Goal: Transaction & Acquisition: Book appointment/travel/reservation

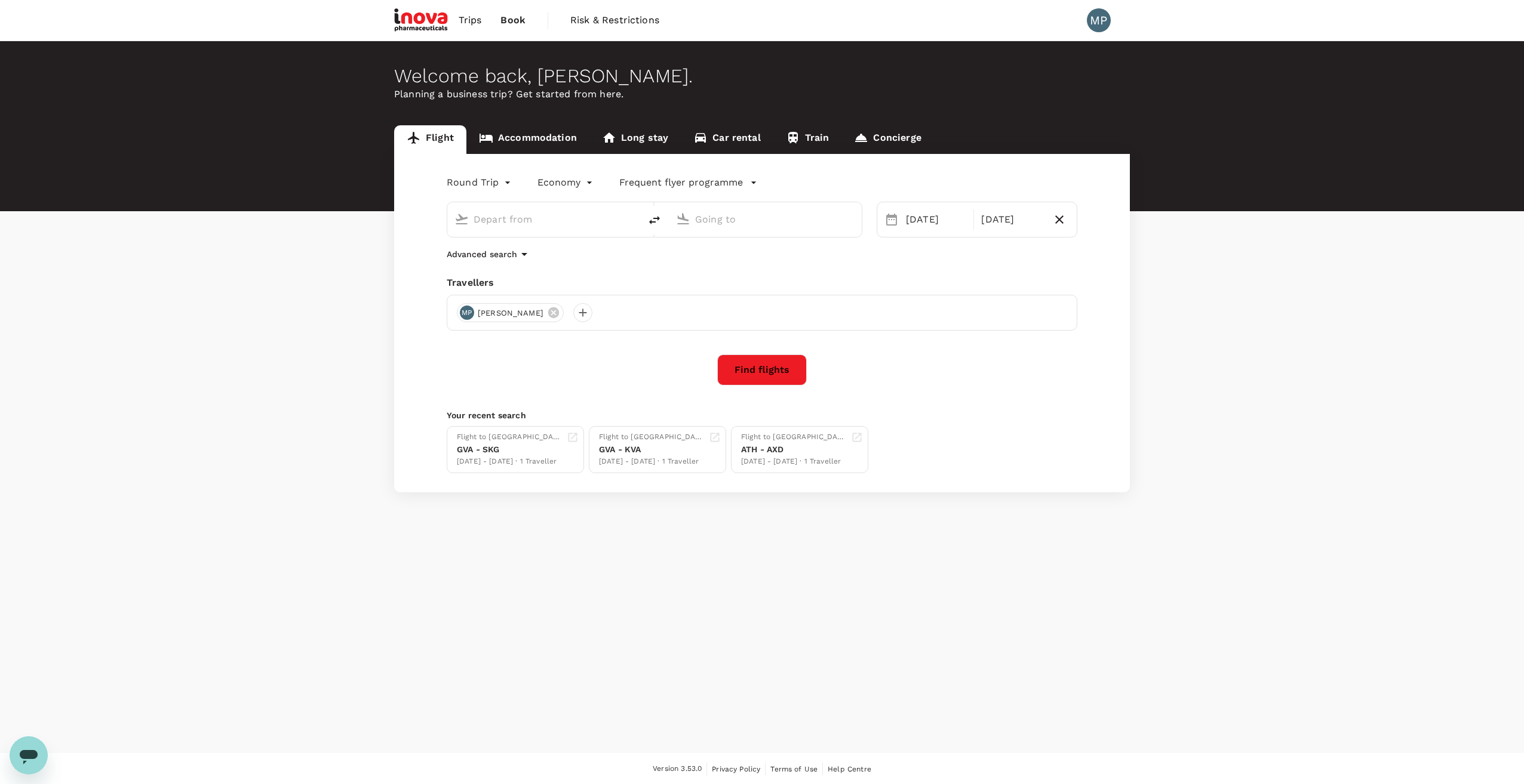
type input "Geneva Intl (GVA)"
type input "[GEOGRAPHIC_DATA] (AXD)"
click at [756, 367] on button "Find flights" at bounding box center [762, 370] width 89 height 31
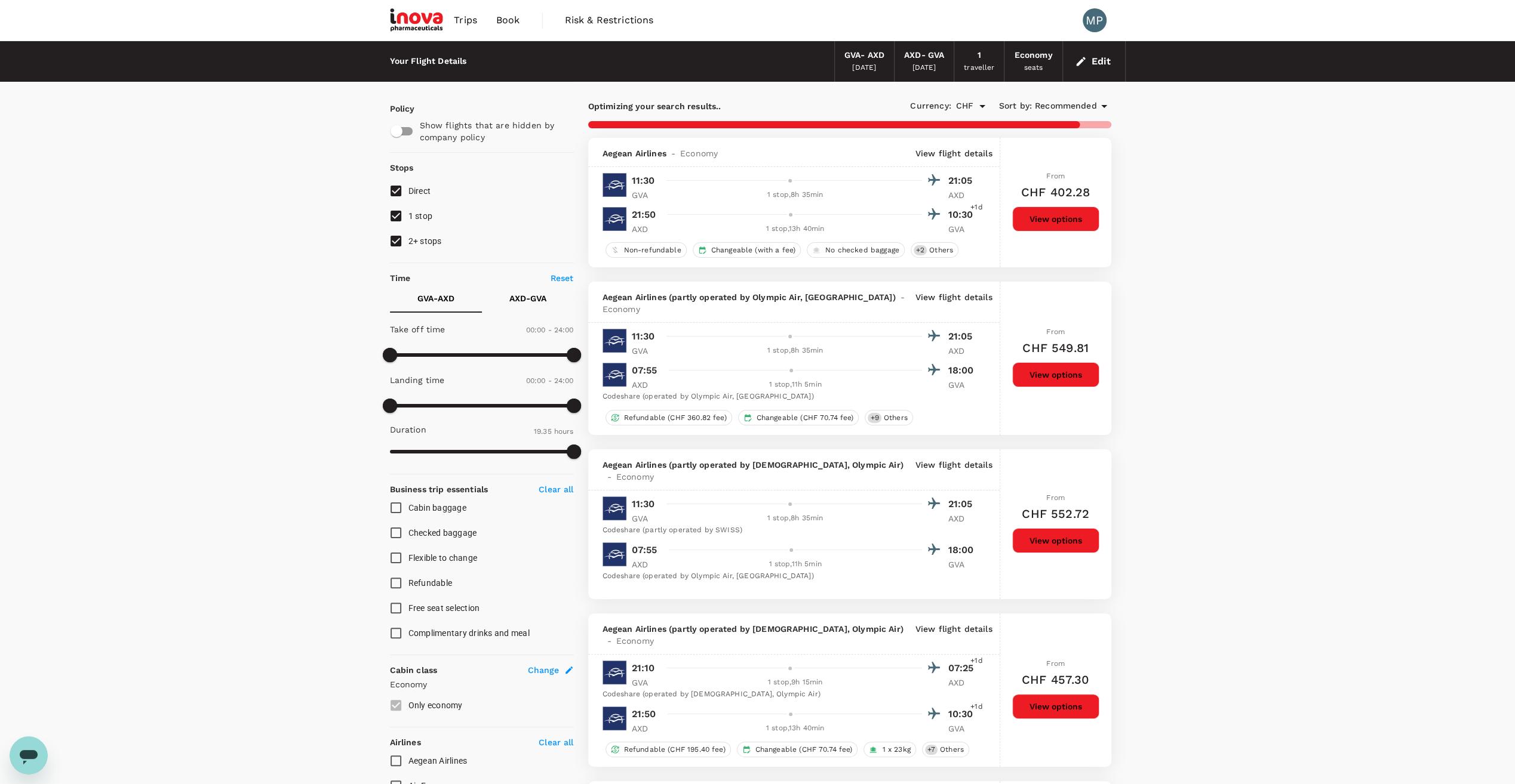
click at [468, 20] on span "Trips" at bounding box center [465, 20] width 23 height 14
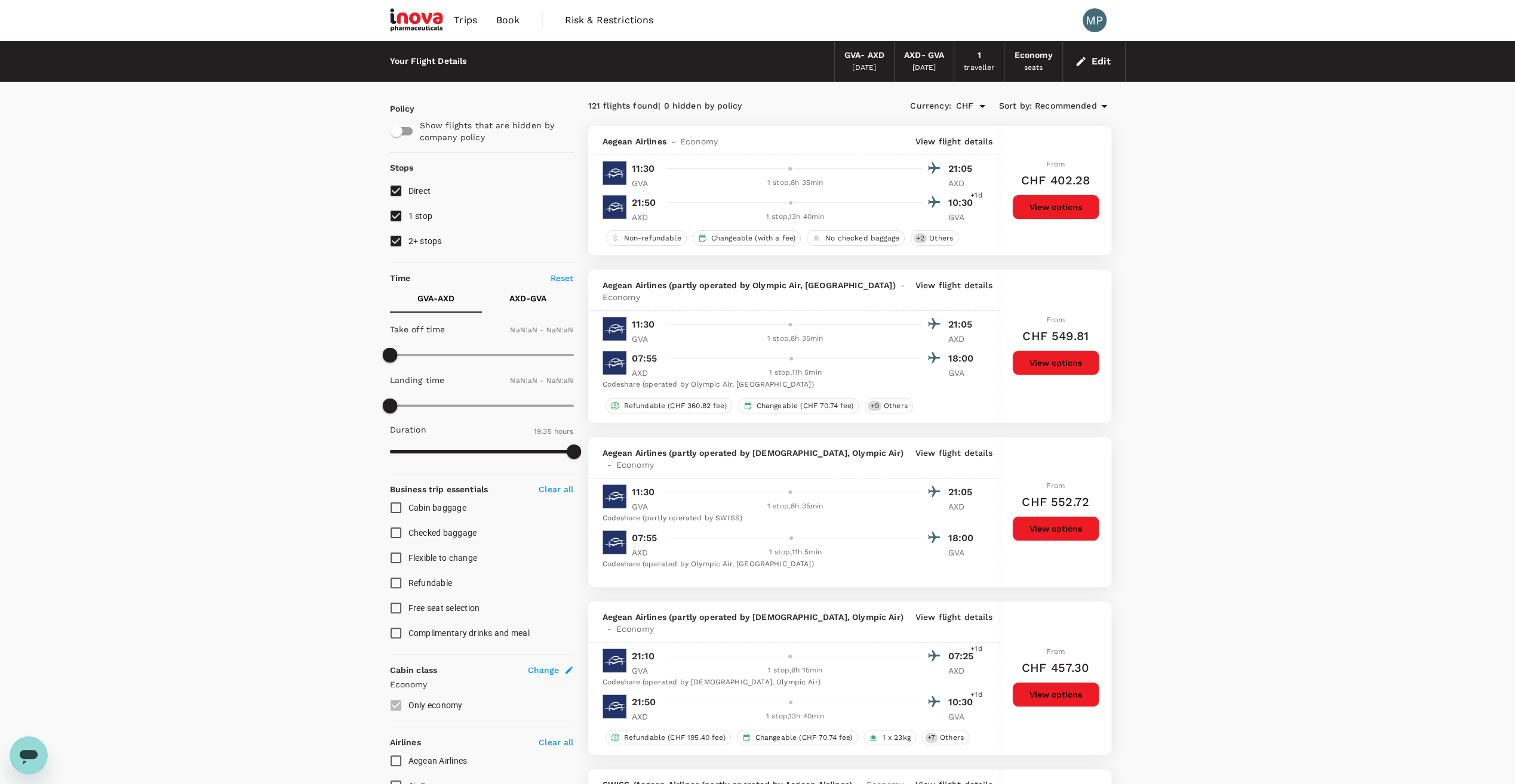
type input "1440"
click at [1098, 58] on button "Edit" at bounding box center [1094, 61] width 43 height 19
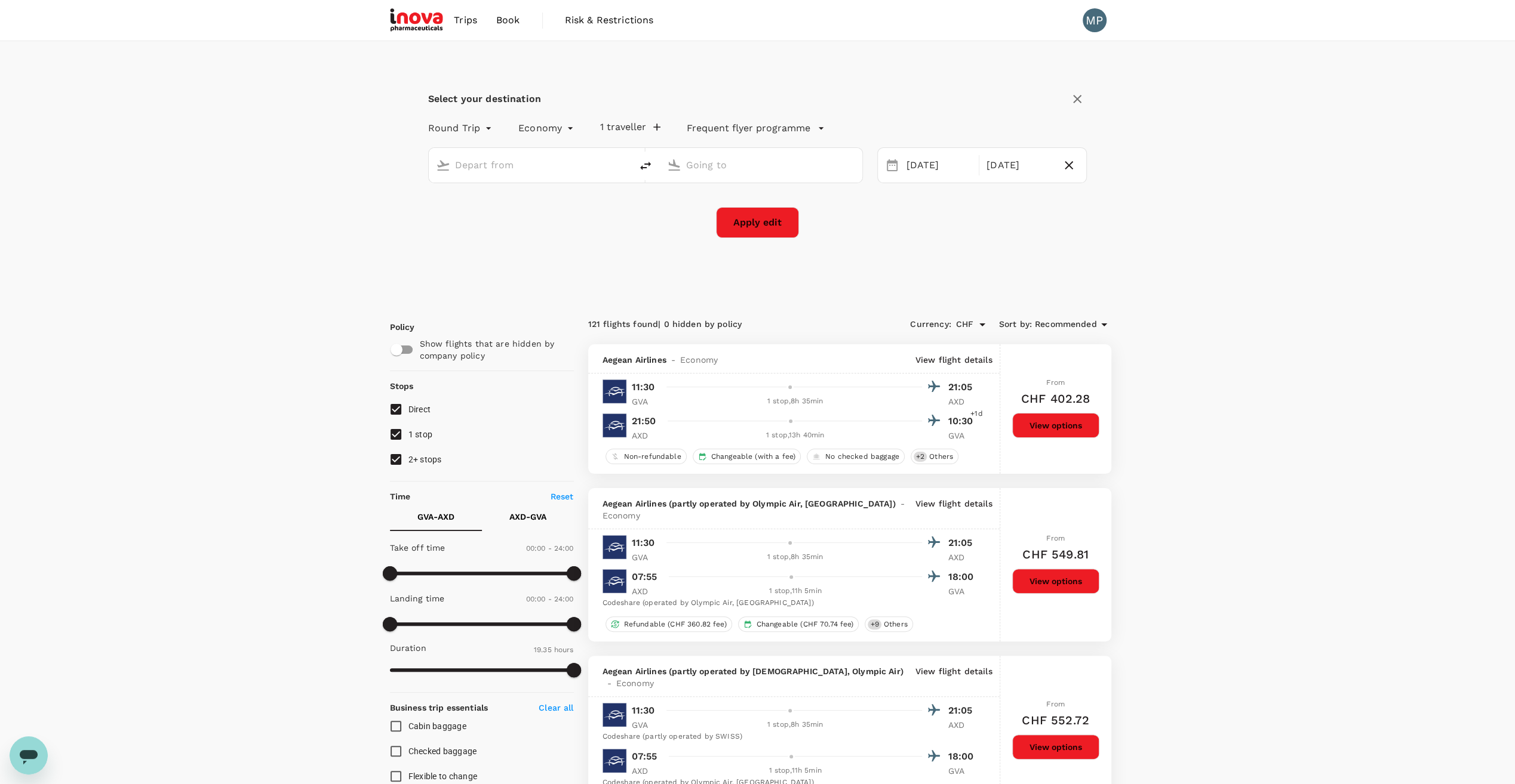
type input "Geneva Intl (GVA)"
click at [724, 166] on input "[GEOGRAPHIC_DATA] (AXD)" at bounding box center [761, 165] width 151 height 19
click at [696, 211] on p "Athens Intl" at bounding box center [779, 212] width 211 height 12
type input "Athens Intl ([GEOGRAPHIC_DATA])"
click at [947, 270] on div "7" at bounding box center [946, 268] width 23 height 23
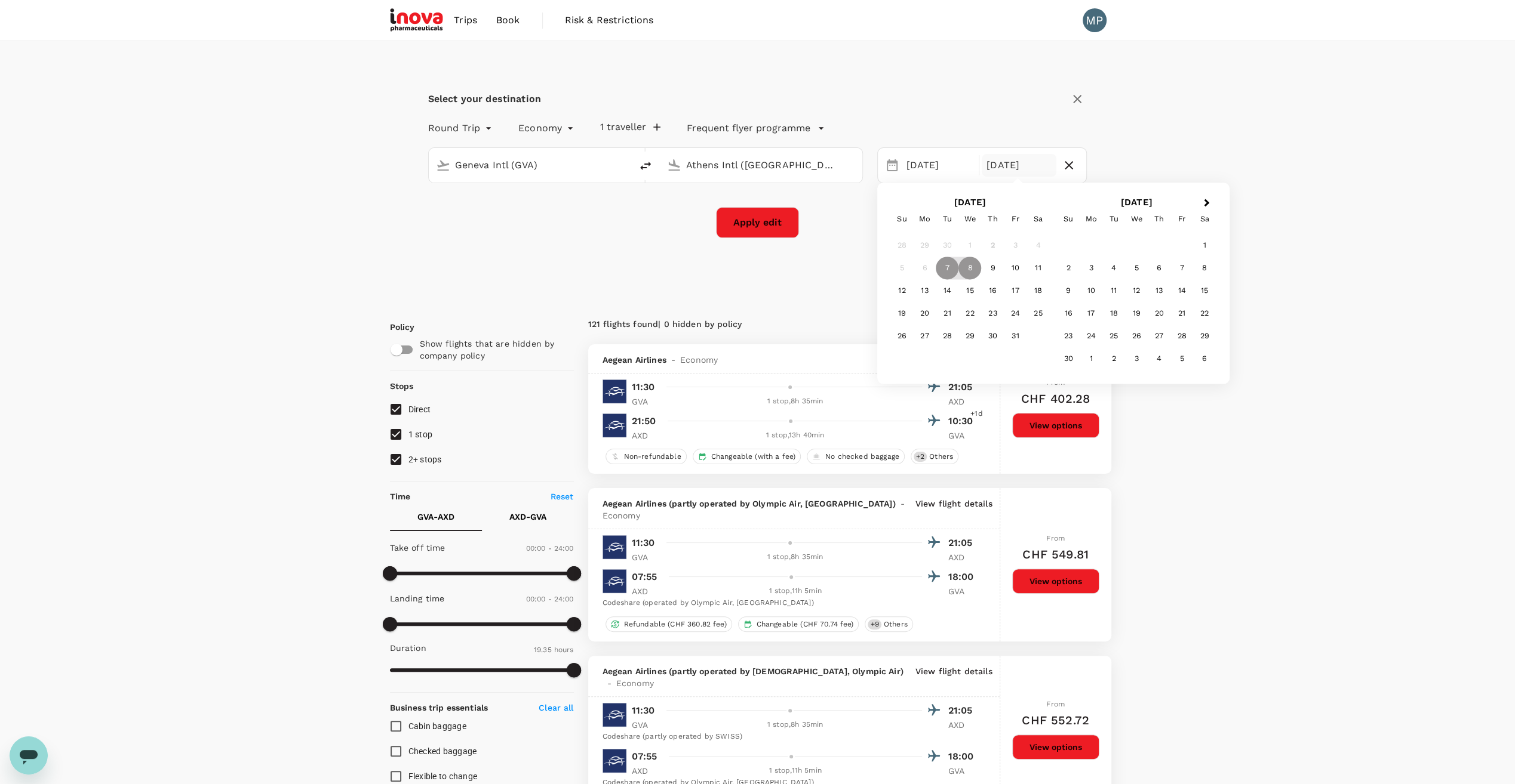
click at [743, 222] on button "Apply edit" at bounding box center [757, 223] width 83 height 31
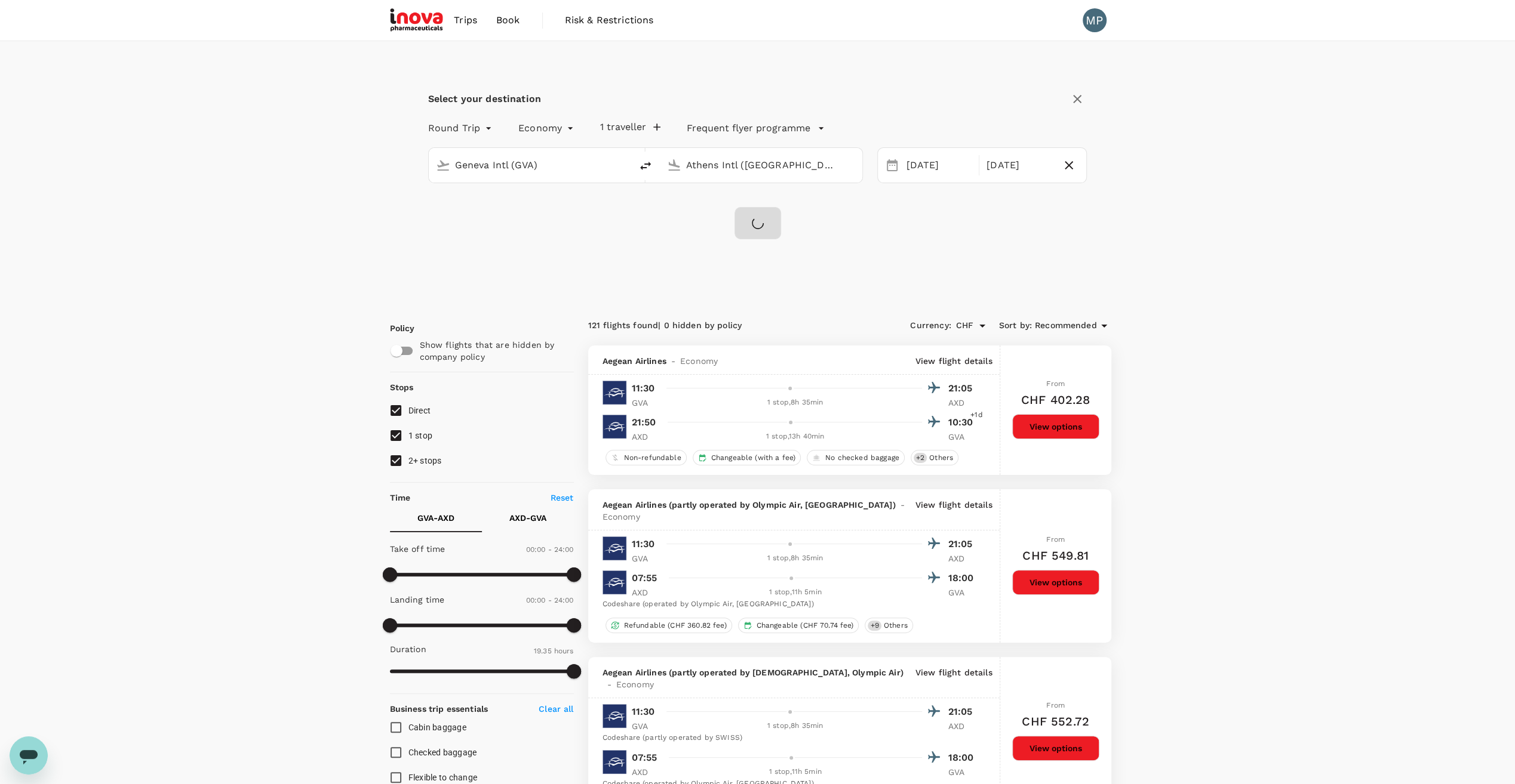
checkbox input "false"
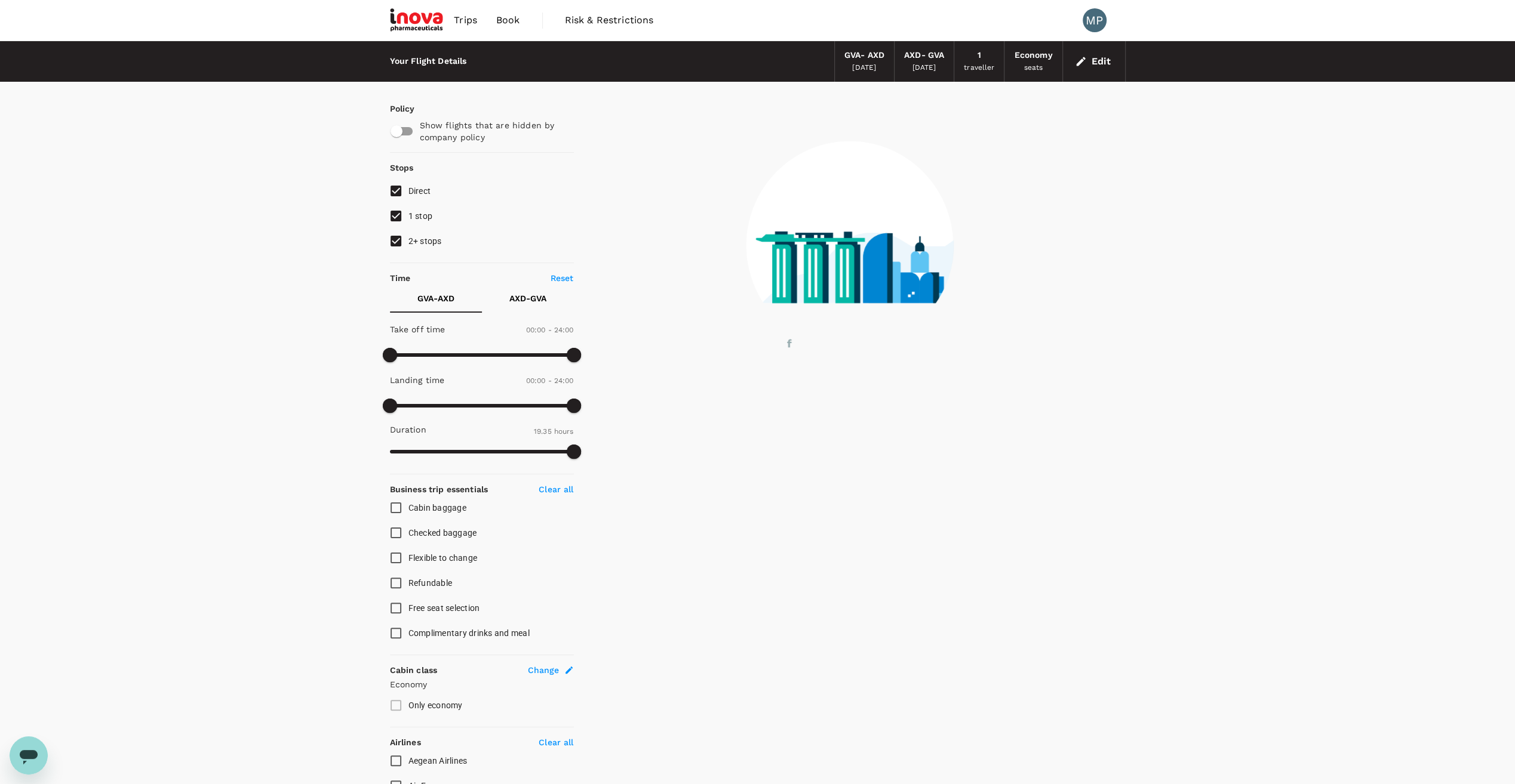
type input "1440"
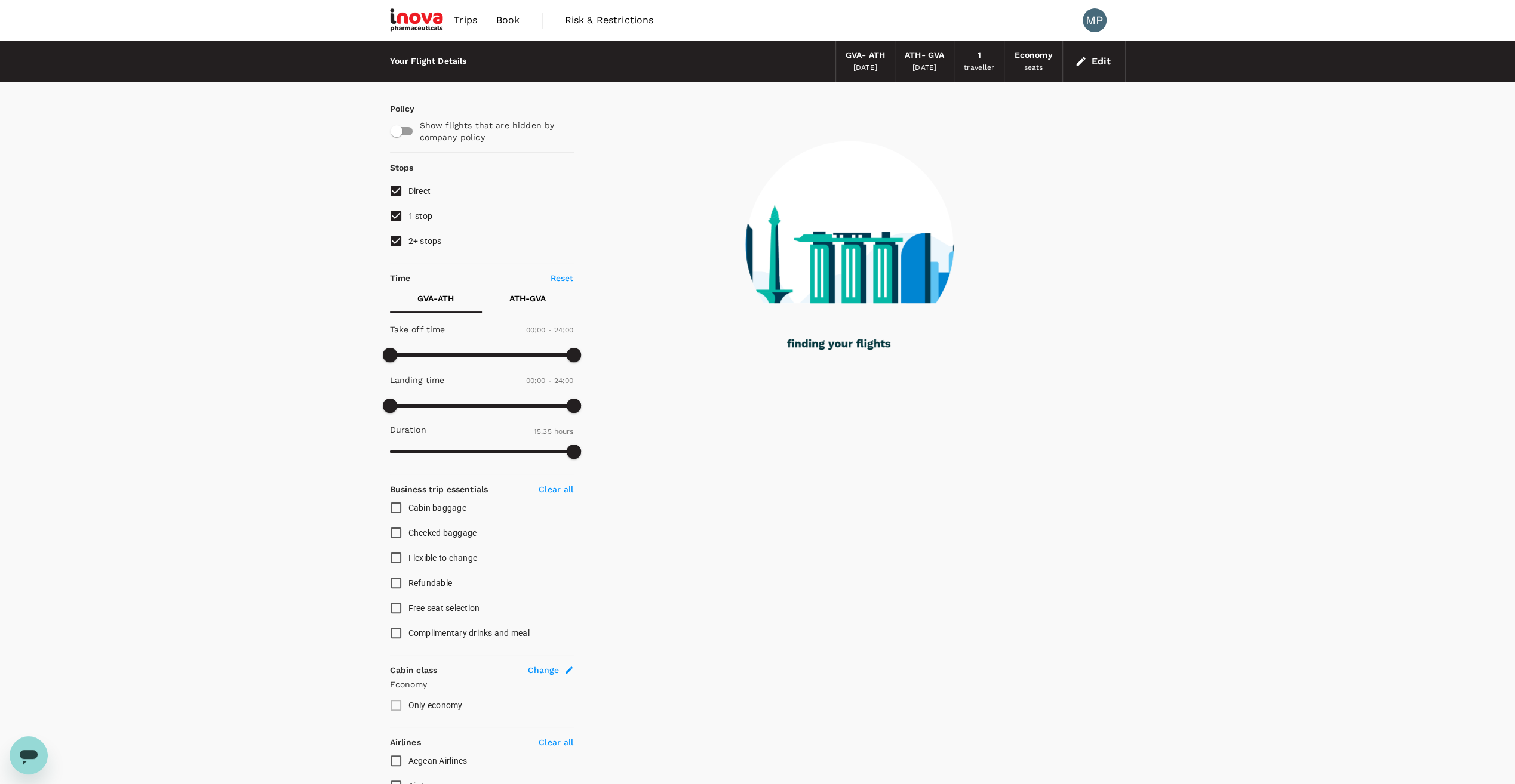
type input "935"
checkbox input "true"
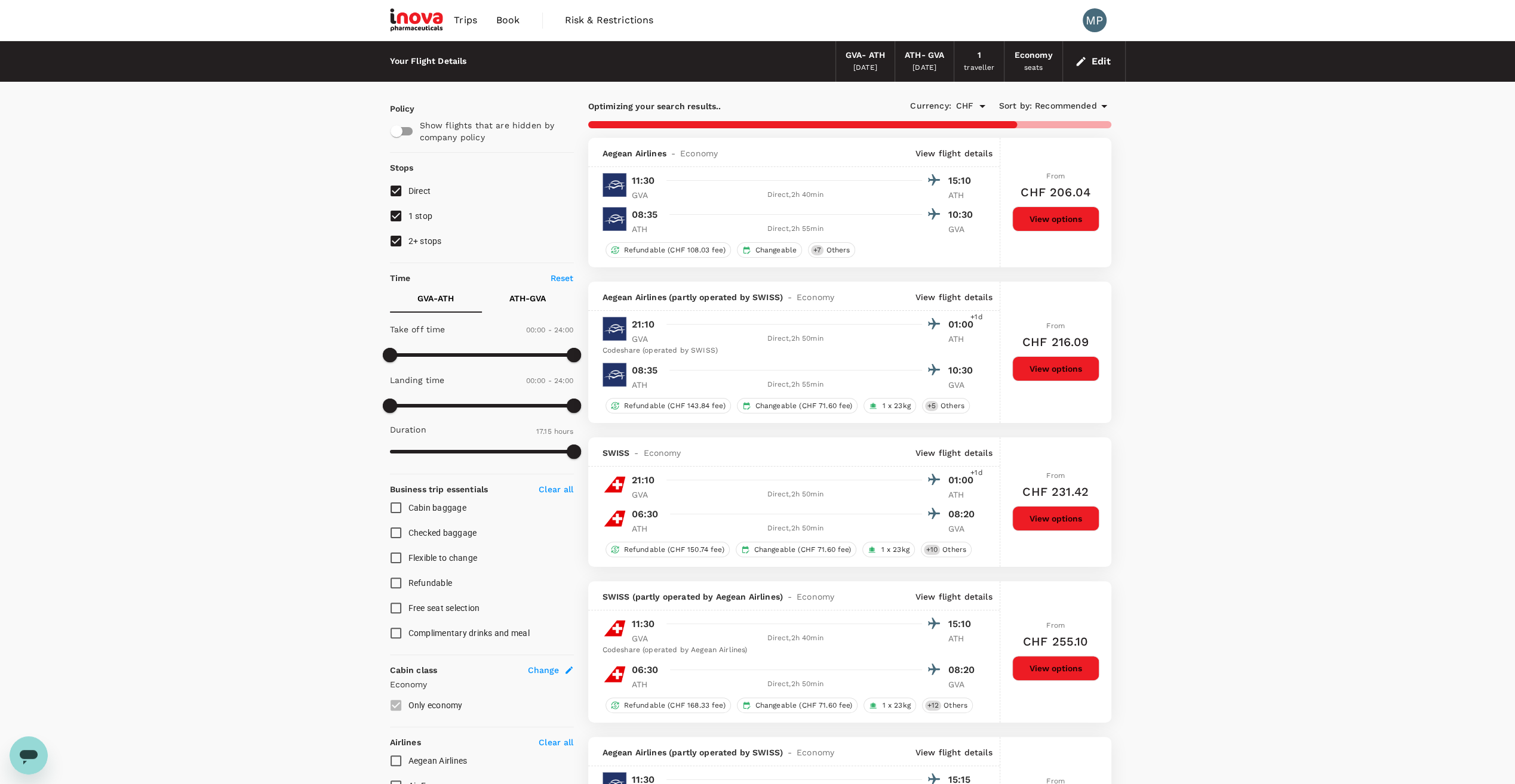
click at [948, 152] on p "View flight details" at bounding box center [954, 154] width 77 height 12
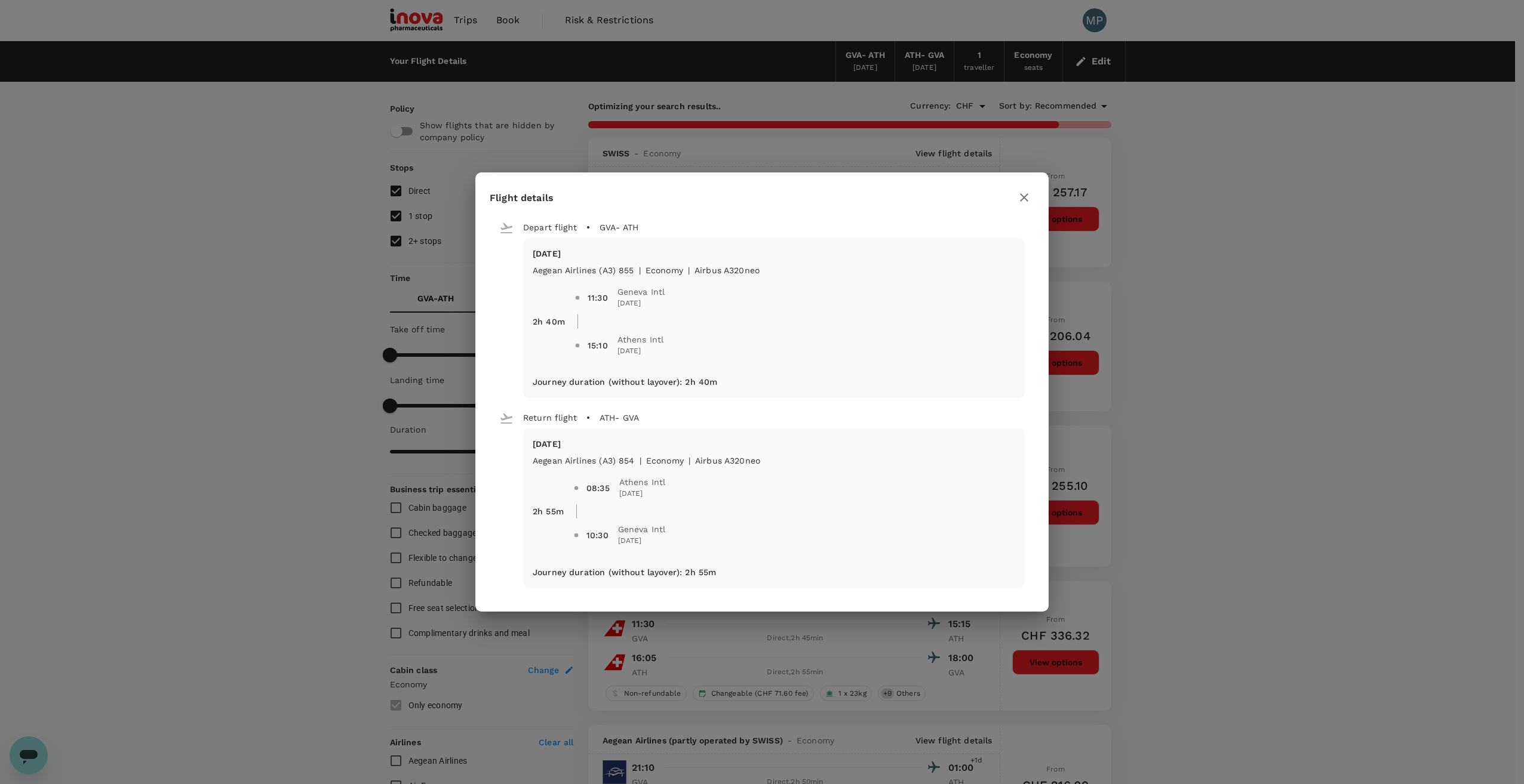
click at [1026, 198] on icon "button" at bounding box center [1024, 197] width 8 height 8
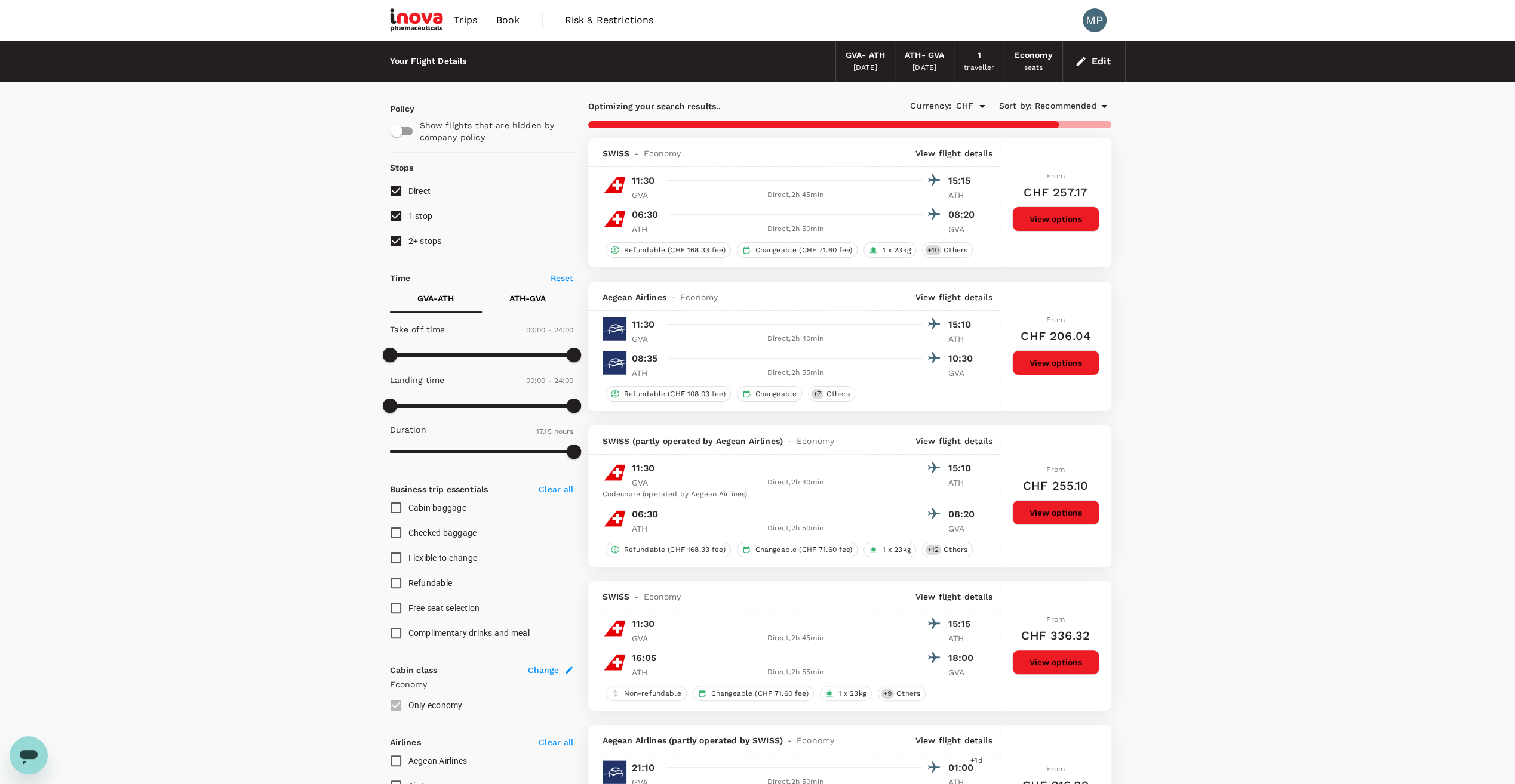
type input "1650"
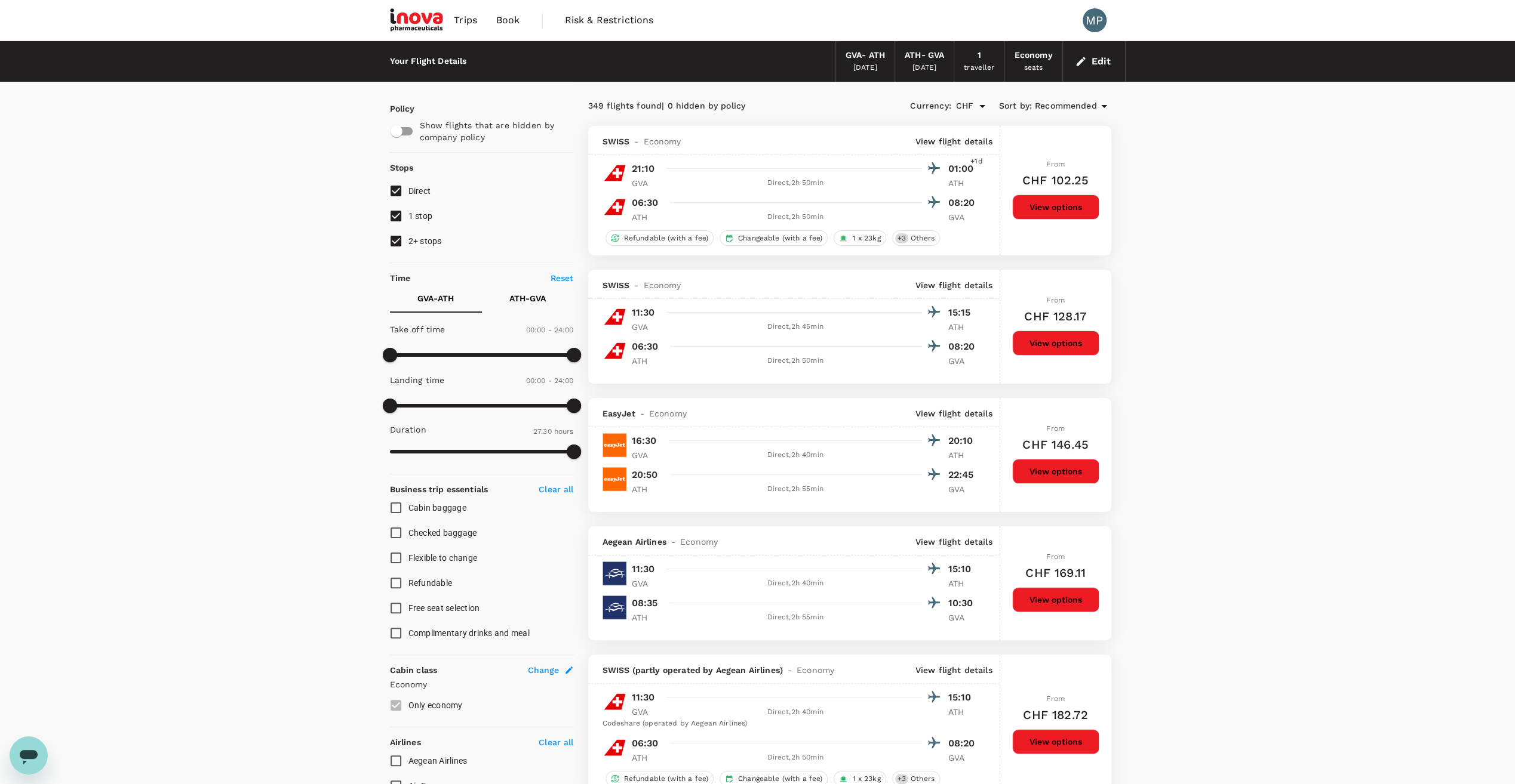
click at [1092, 63] on button "Edit" at bounding box center [1094, 61] width 43 height 19
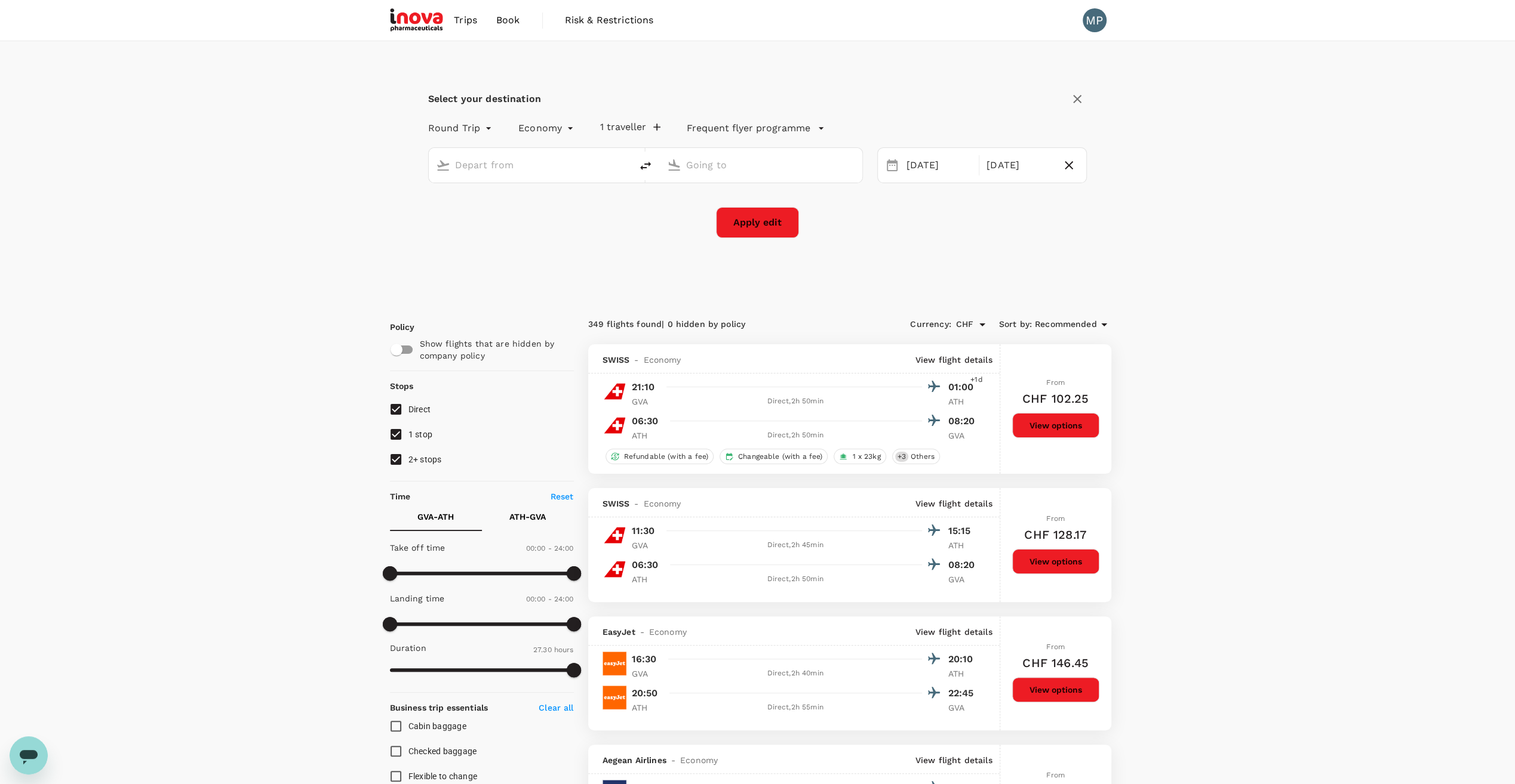
type input "Geneva Intl (GVA)"
type input "Athens Intl ([GEOGRAPHIC_DATA])"
click at [1003, 163] on div "[DATE]" at bounding box center [1018, 166] width 75 height 23
click at [991, 267] on div "9" at bounding box center [992, 268] width 23 height 23
click at [734, 224] on button "Apply edit" at bounding box center [757, 223] width 83 height 31
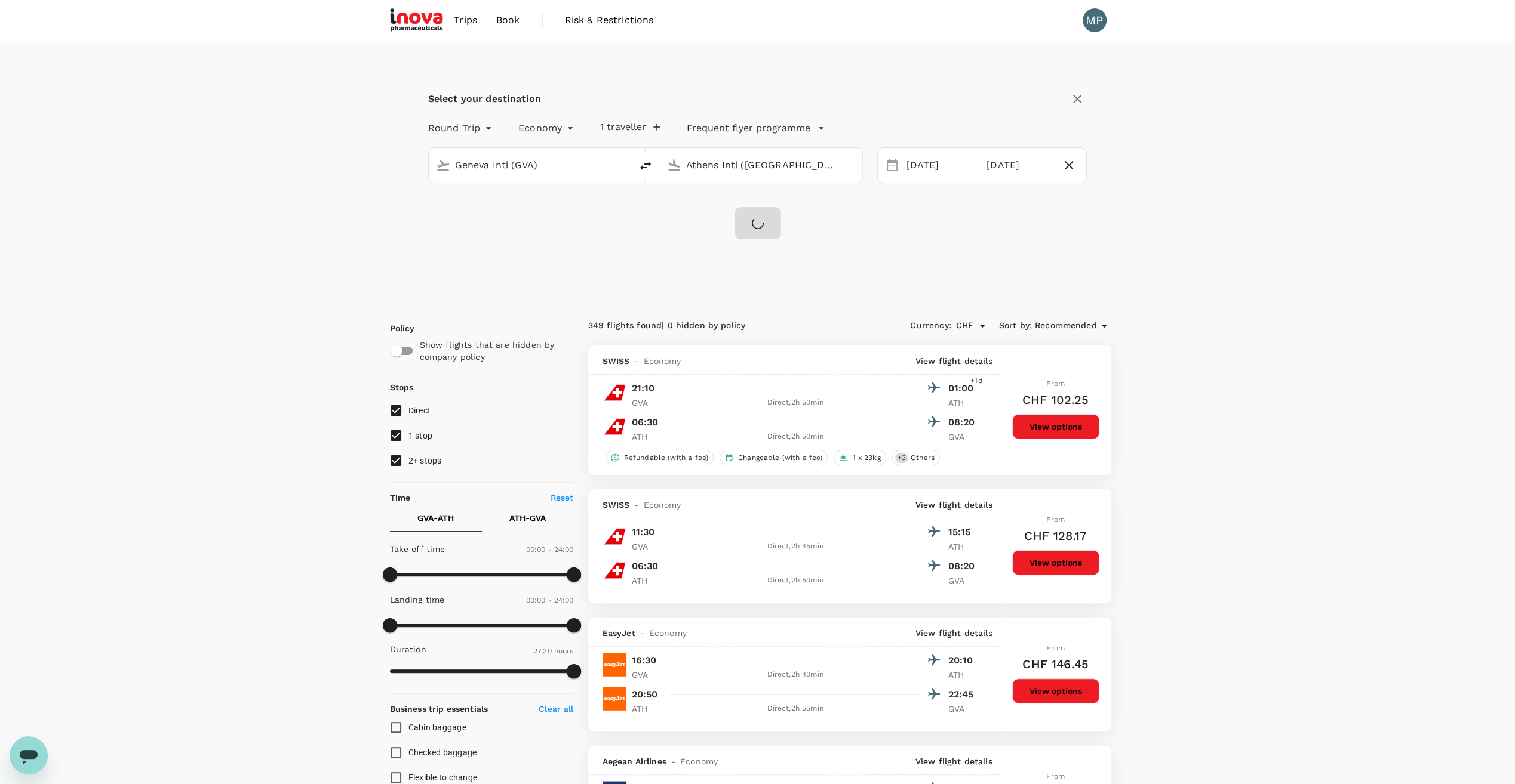
checkbox input "false"
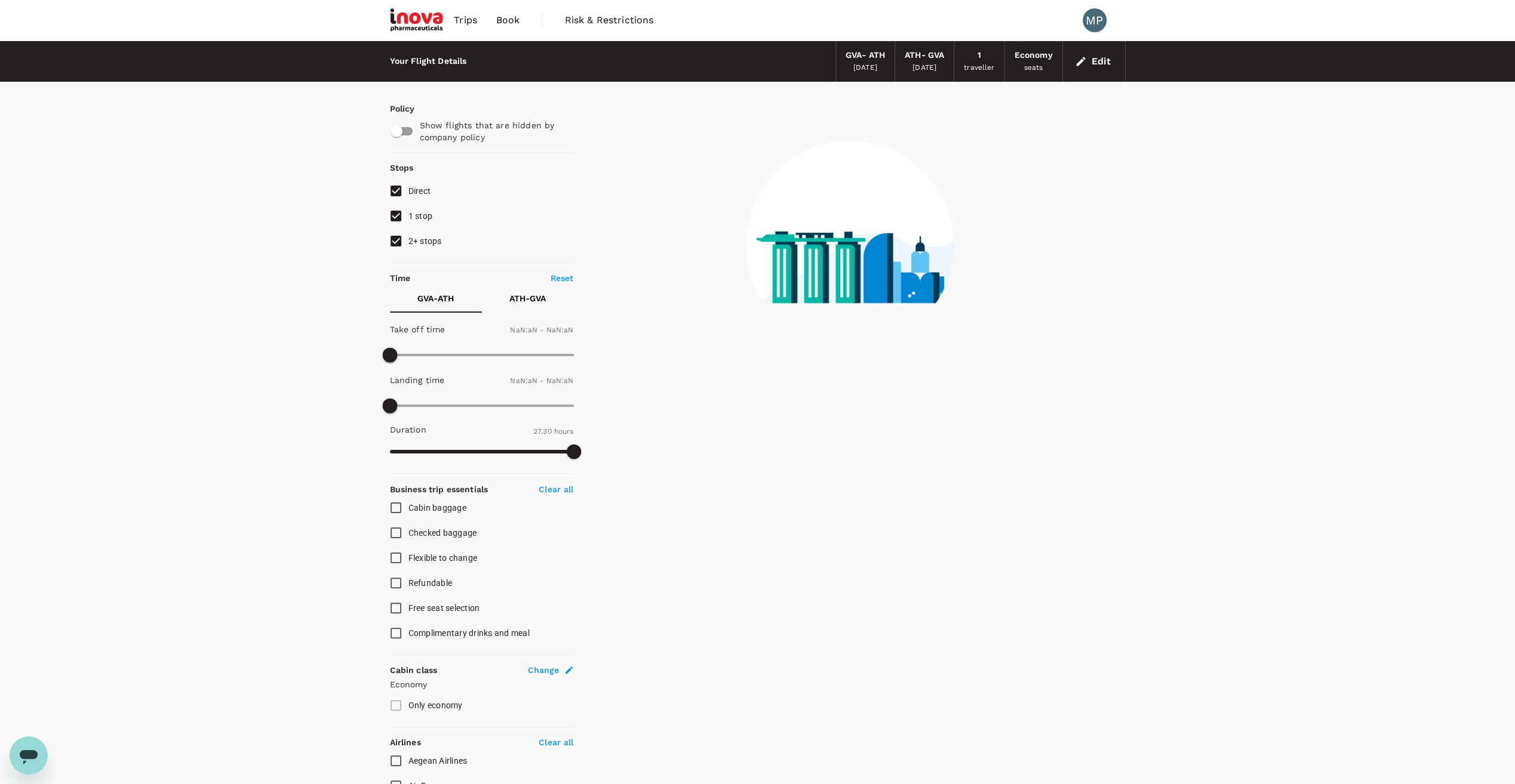
type input "1440"
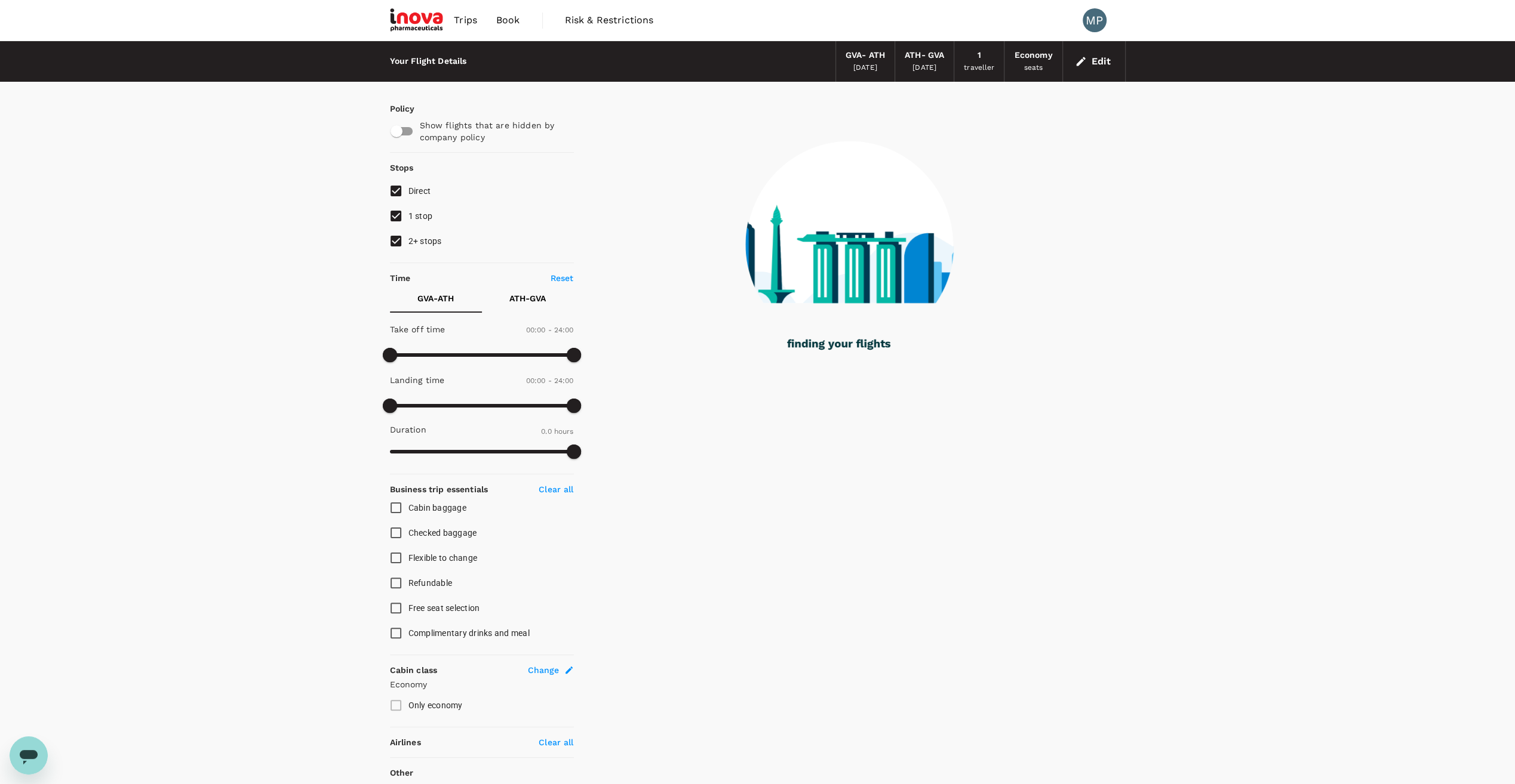
type input "945"
checkbox input "true"
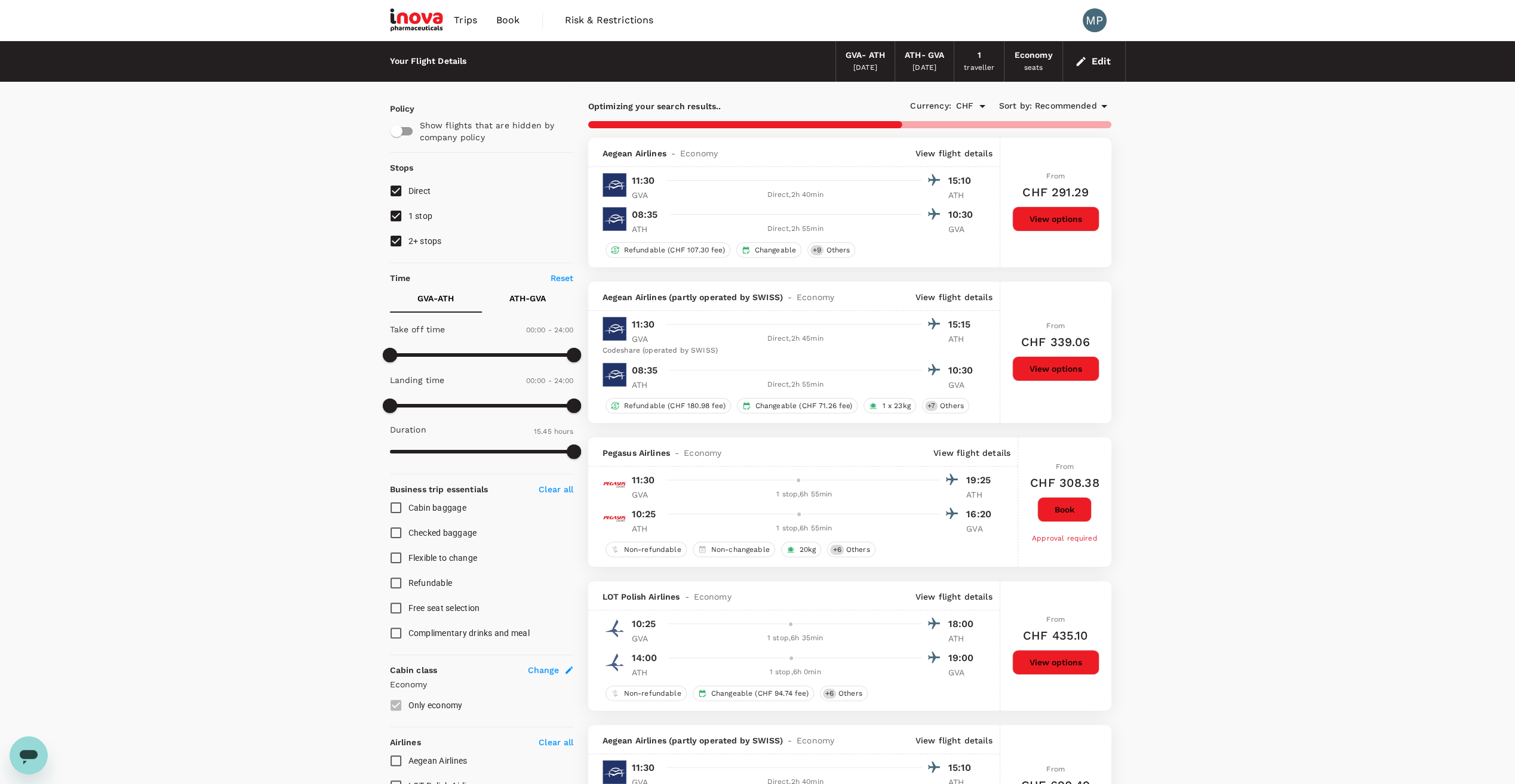
type input "1035"
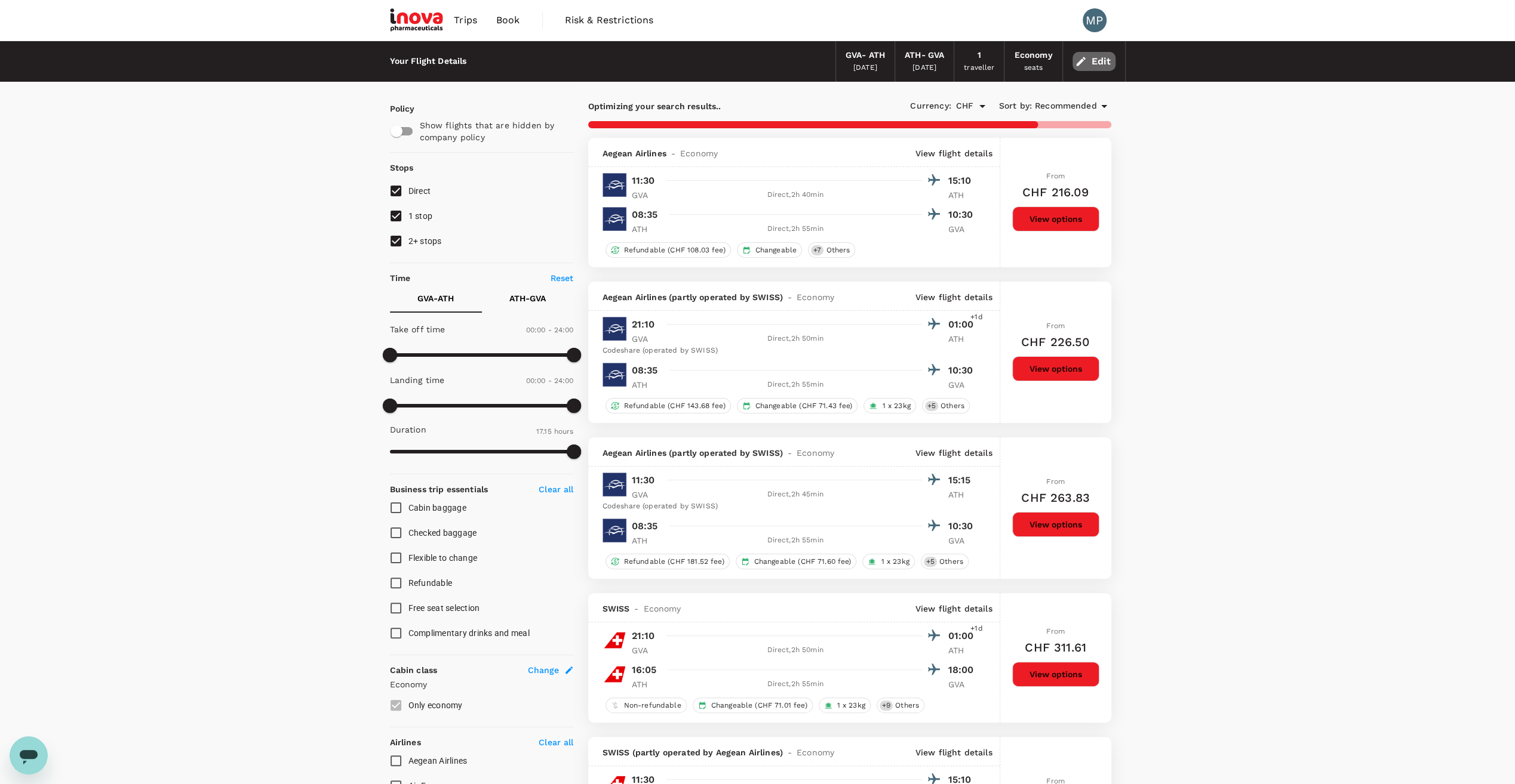
click at [1101, 61] on button "Edit" at bounding box center [1094, 61] width 43 height 19
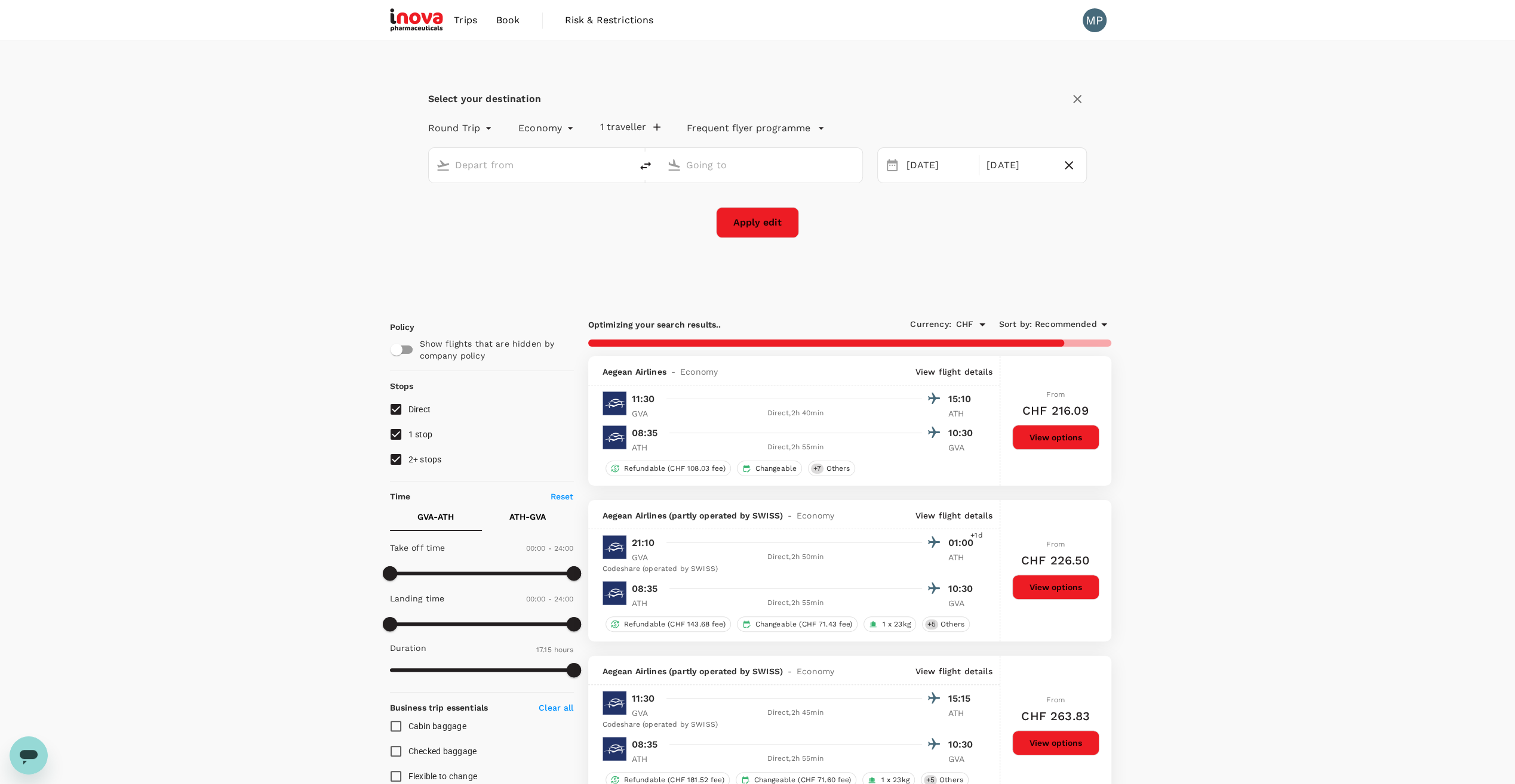
type input "Geneva Intl (GVA)"
type input "Athens Intl ([GEOGRAPHIC_DATA])"
click at [550, 163] on input "Geneva Intl (GVA)" at bounding box center [530, 165] width 151 height 19
click at [467, 215] on p "Athens Intl" at bounding box center [548, 212] width 211 height 12
type input "Athens Intl ([GEOGRAPHIC_DATA])"
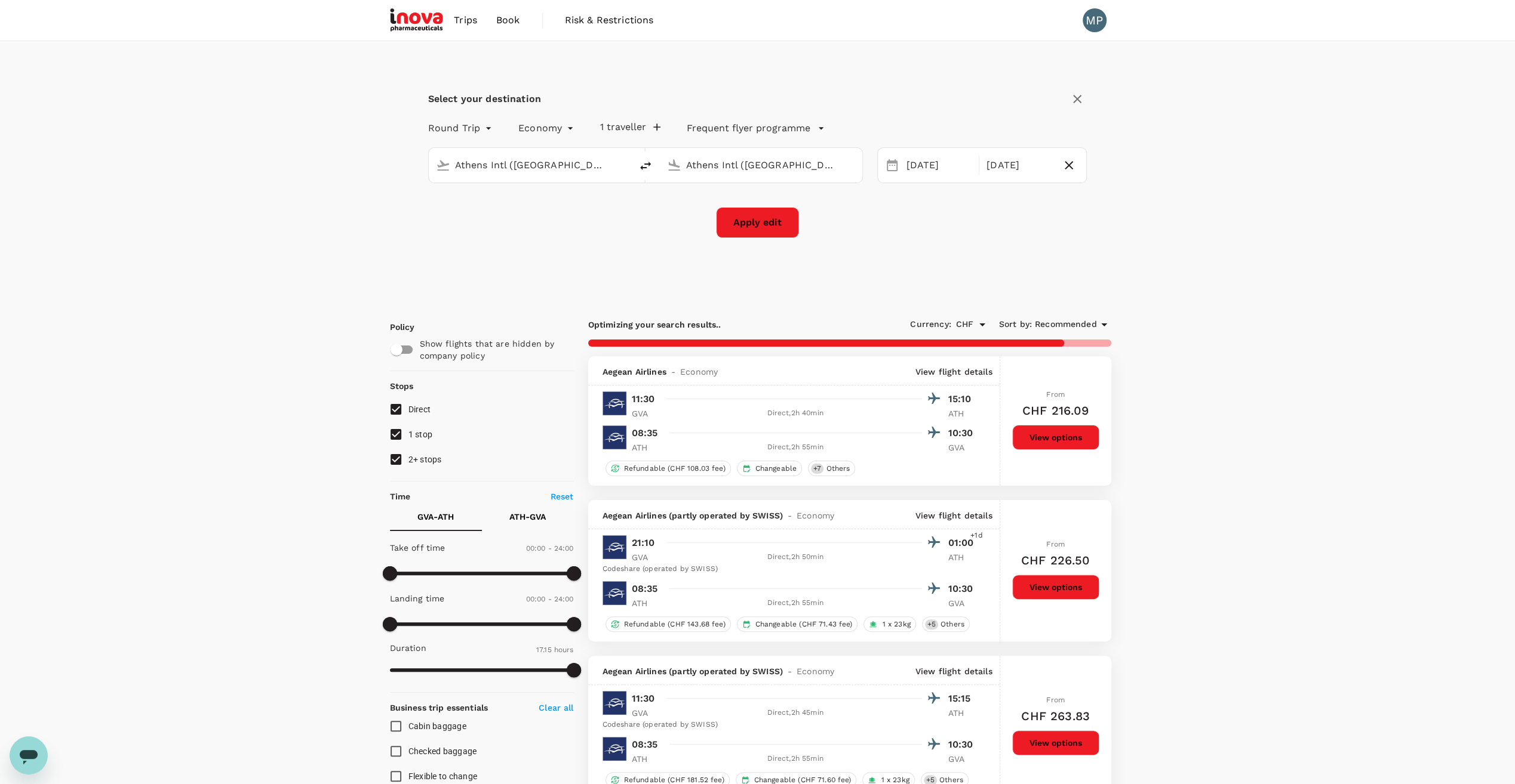
click at [746, 163] on input "Athens Intl ([GEOGRAPHIC_DATA])" at bounding box center [761, 165] width 151 height 19
type input "alexan"
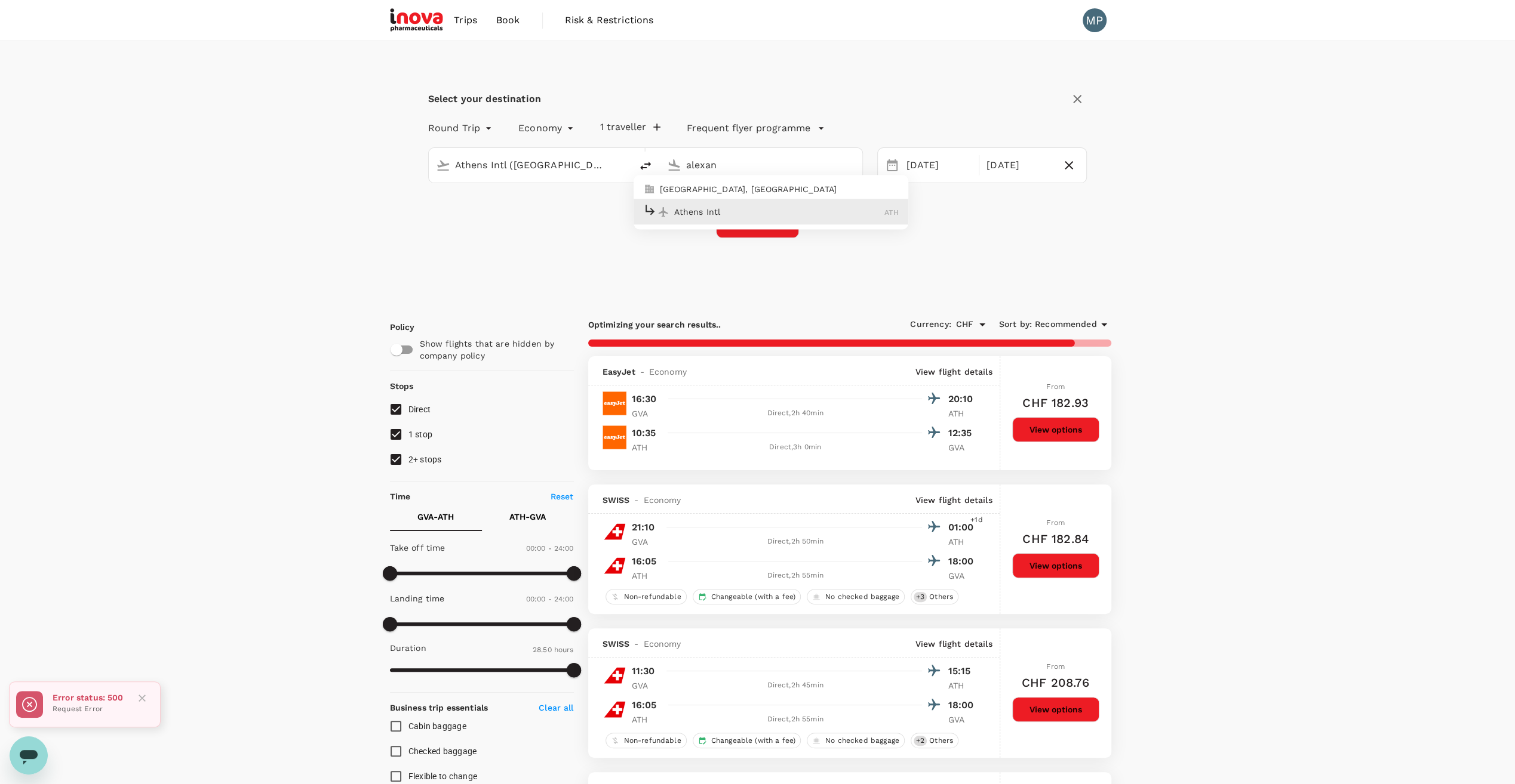
type input "1730"
click at [716, 257] on p "[GEOGRAPHIC_DATA]" at bounding box center [779, 257] width 210 height 12
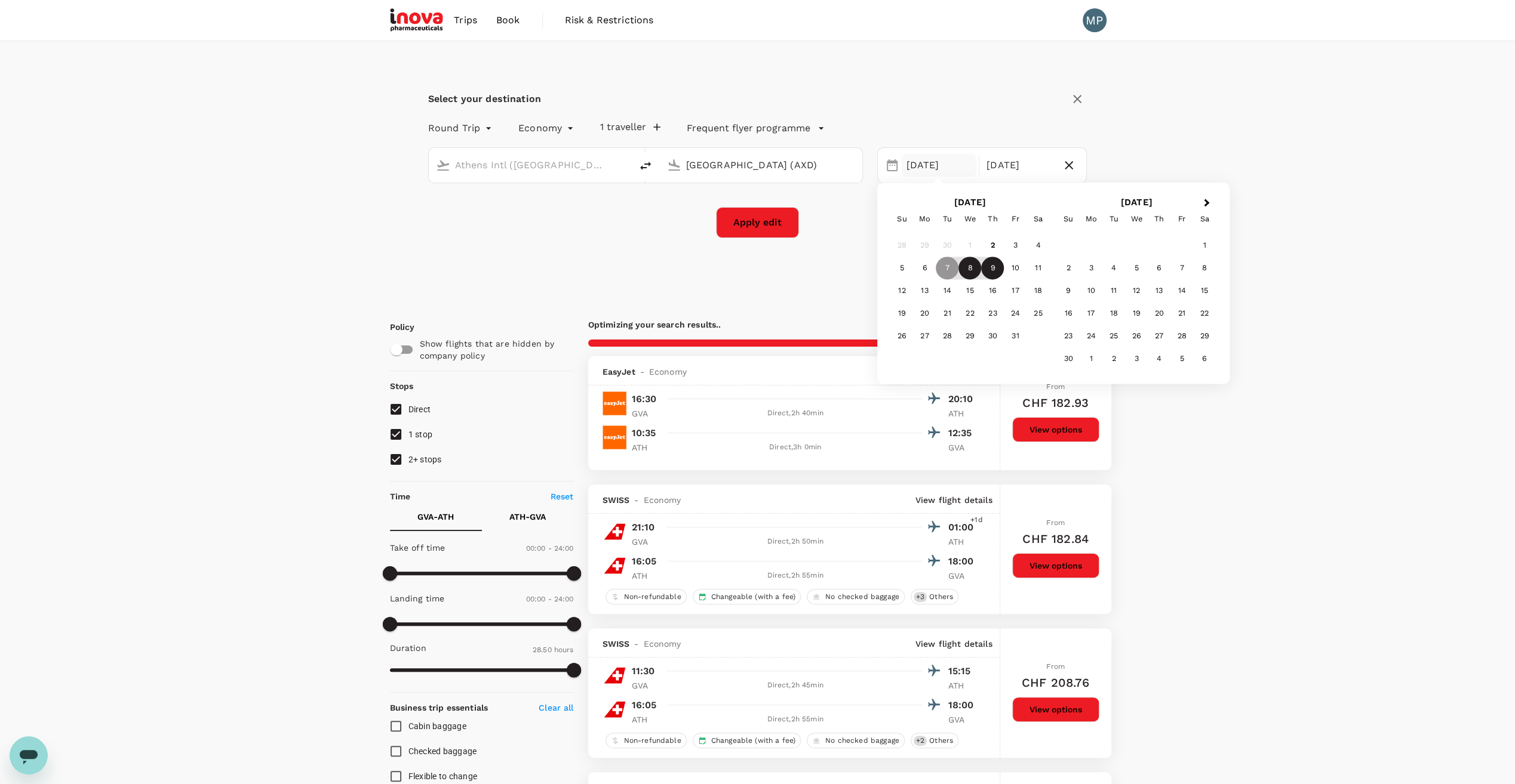
type input "[GEOGRAPHIC_DATA] (AXD)"
click at [972, 268] on div "8" at bounding box center [969, 268] width 23 height 23
click at [739, 226] on button "Apply edit" at bounding box center [757, 223] width 83 height 31
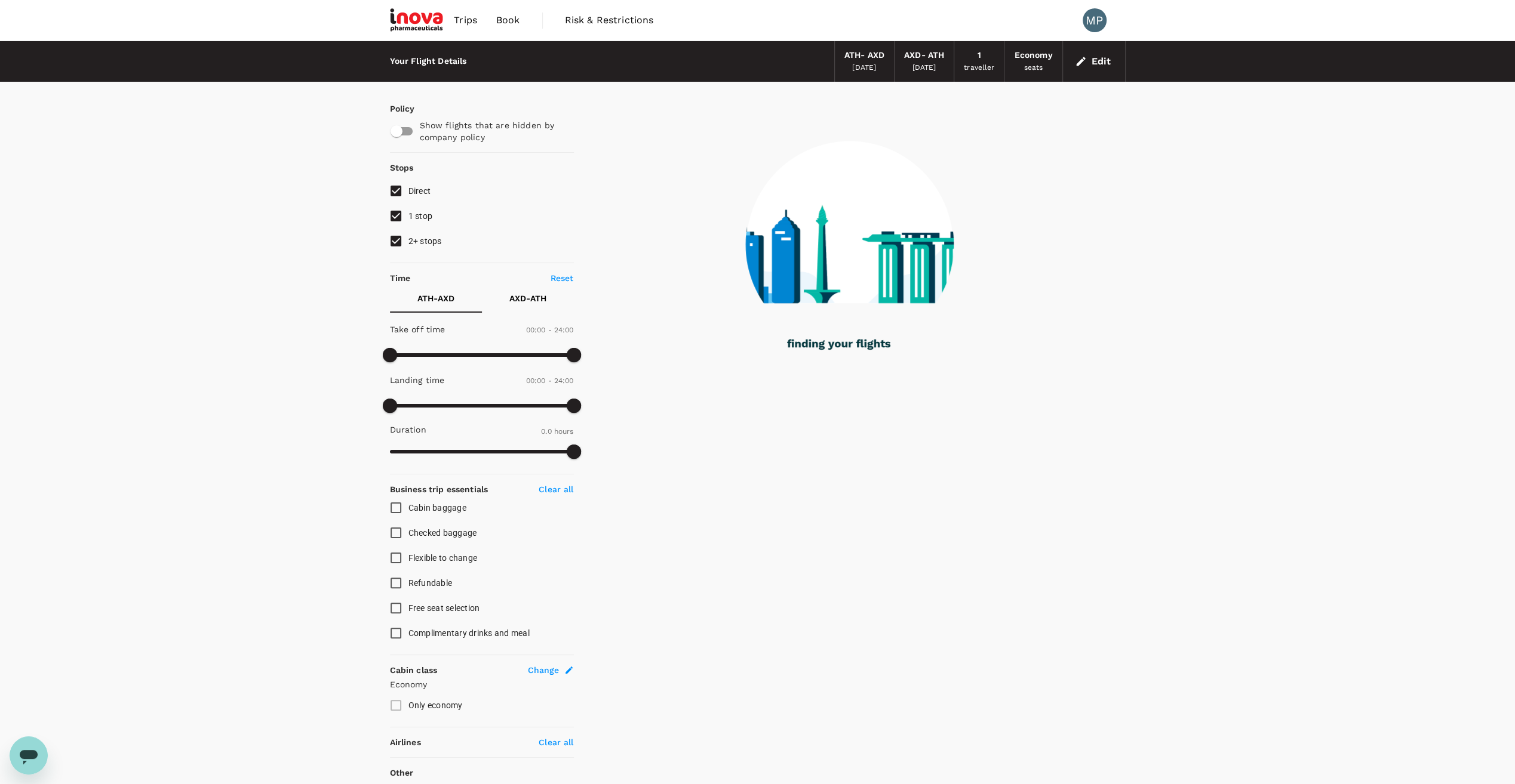
checkbox input "true"
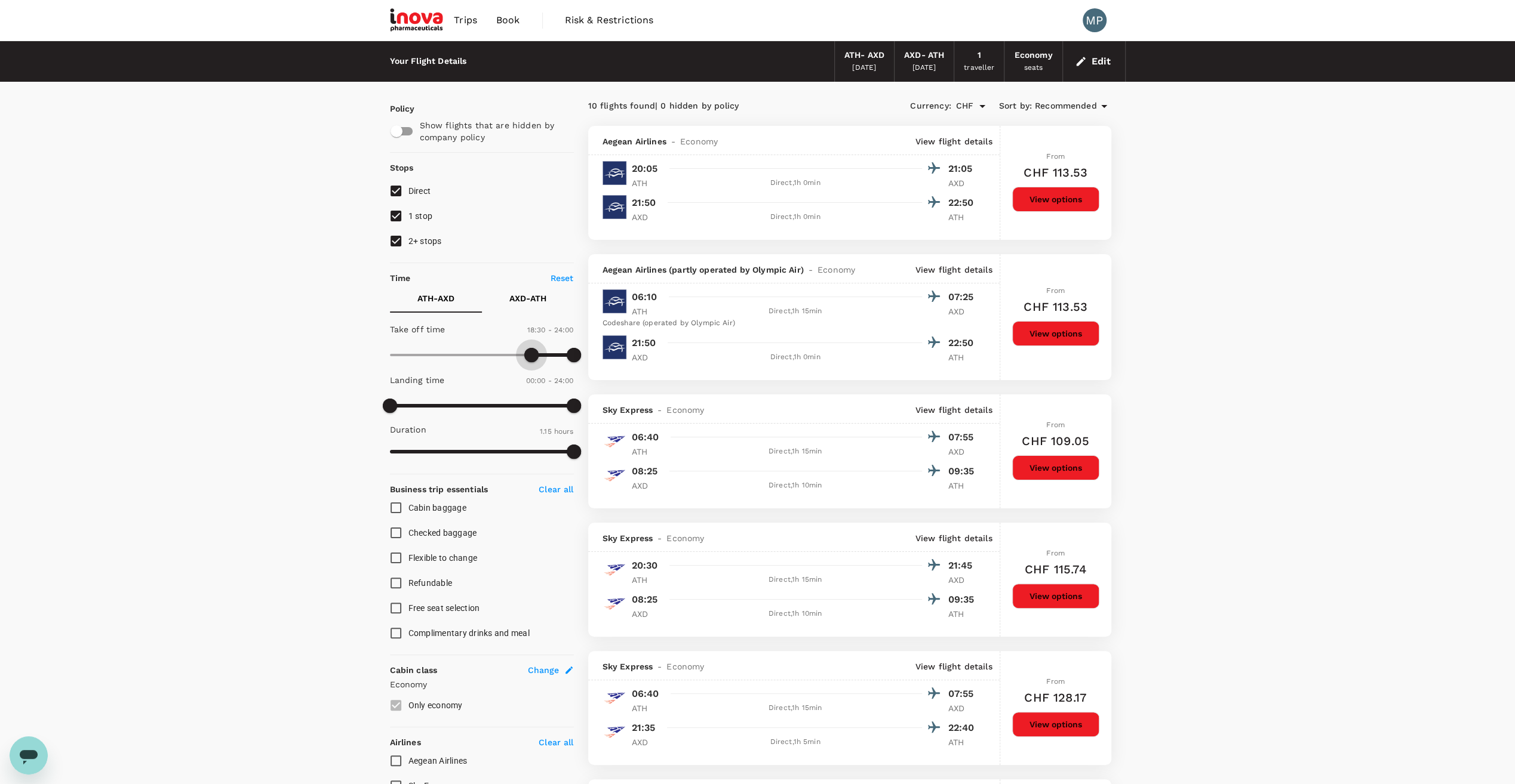
type input "1080"
drag, startPoint x: 385, startPoint y: 352, endPoint x: 528, endPoint y: 362, distance: 143.3
click at [528, 362] on span at bounding box center [528, 355] width 14 height 14
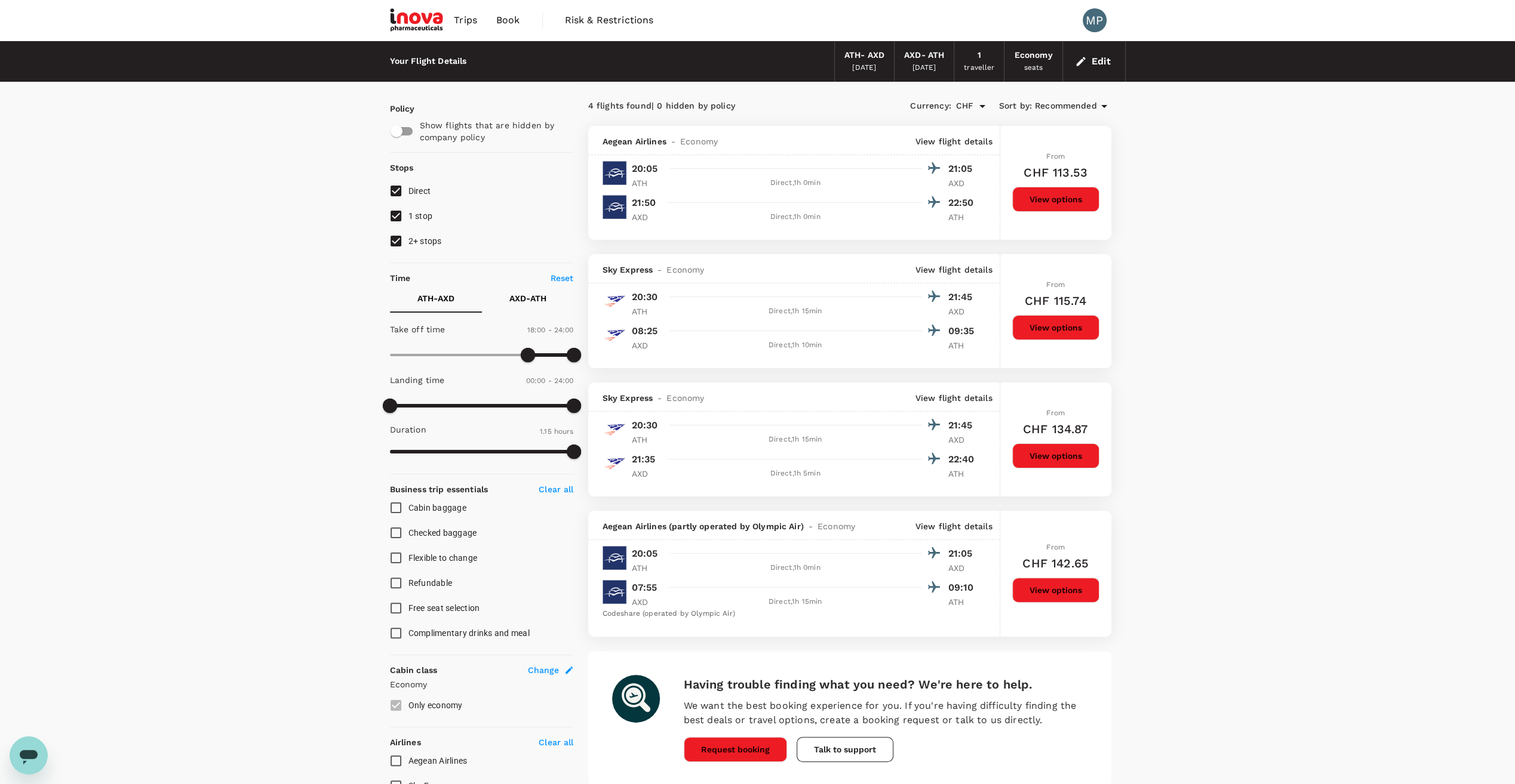
click at [951, 139] on p "View flight details" at bounding box center [954, 141] width 77 height 12
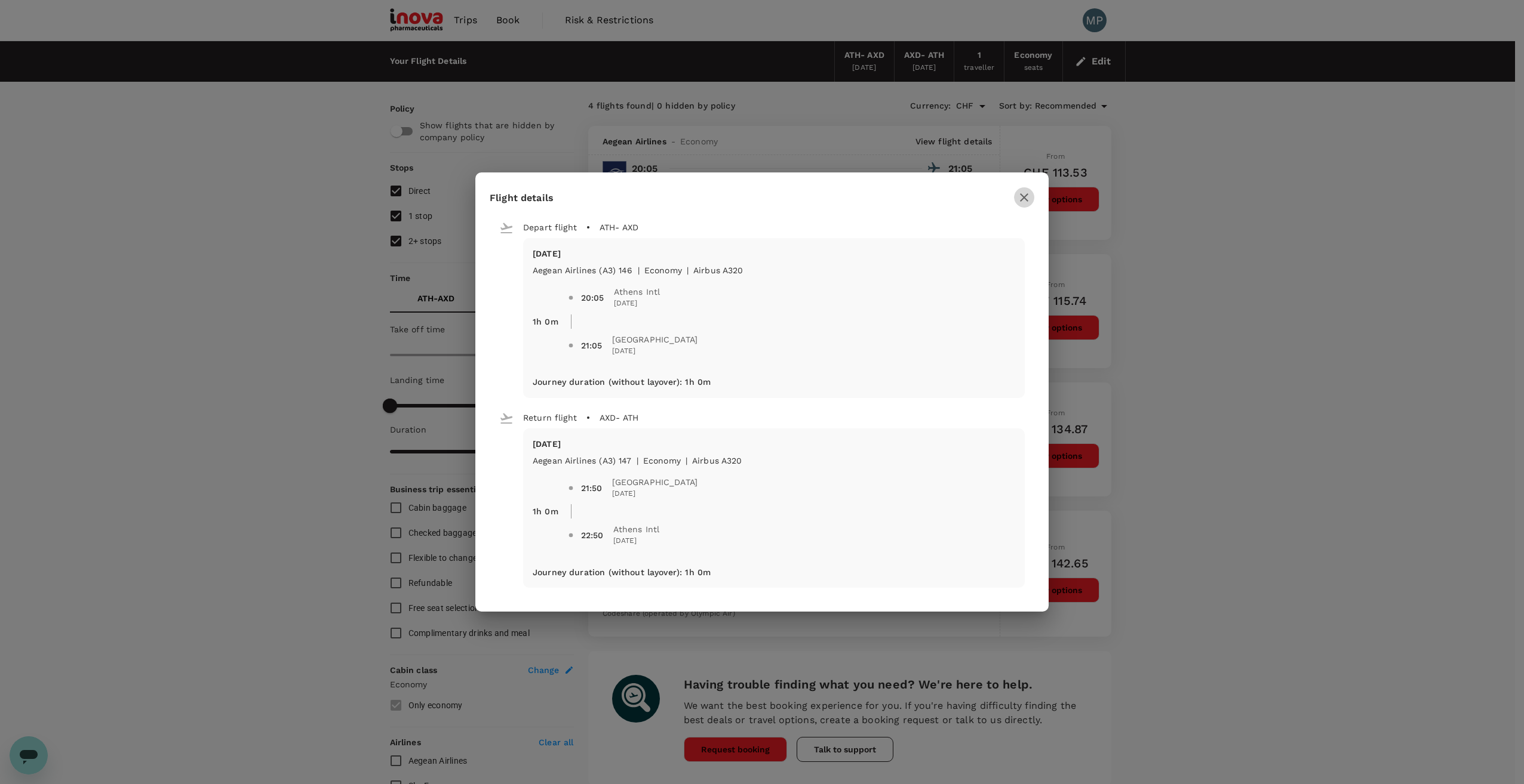
click at [1025, 200] on icon "button" at bounding box center [1024, 198] width 14 height 14
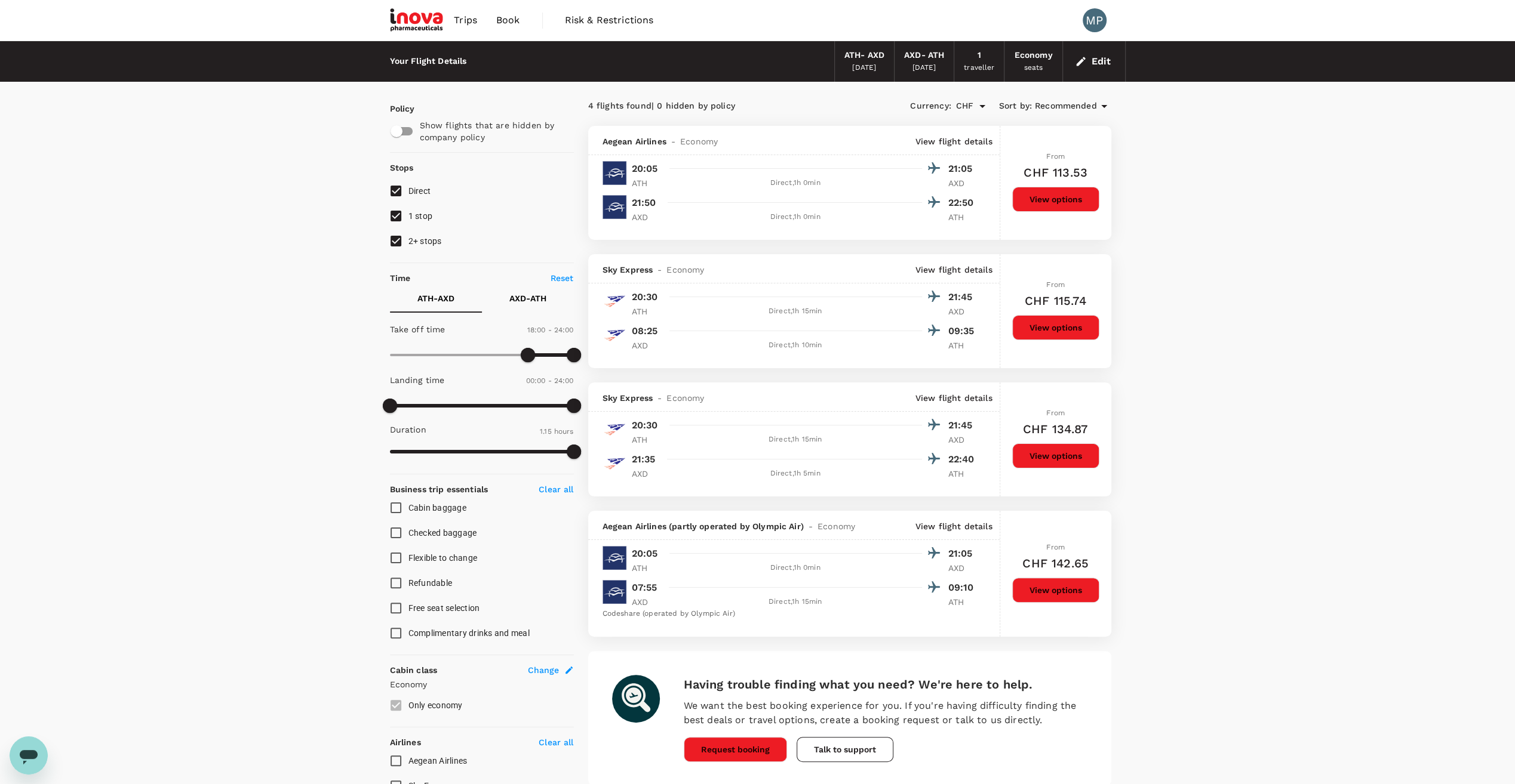
click at [1100, 62] on button "Edit" at bounding box center [1094, 61] width 43 height 19
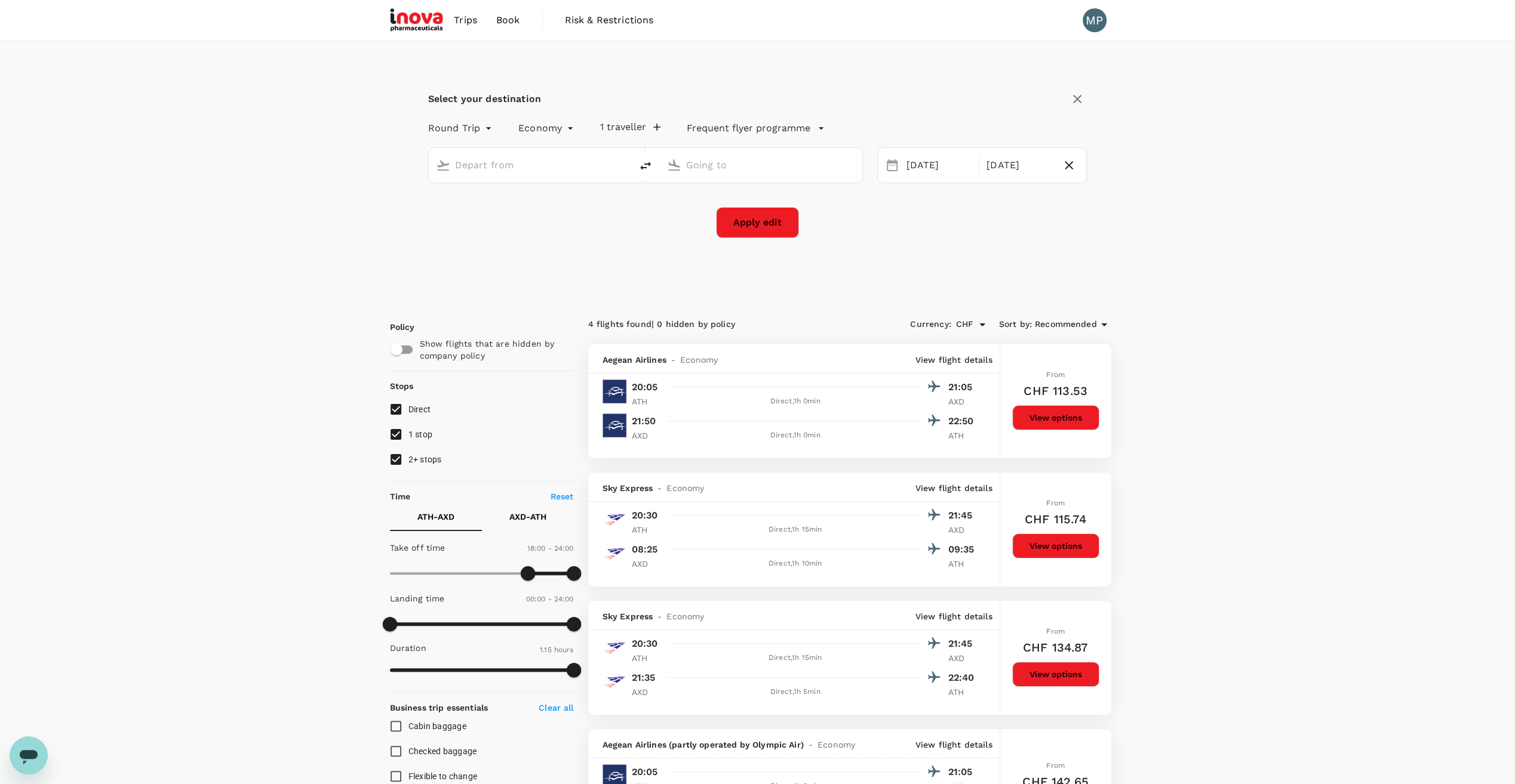
type input "Athens Intl ([GEOGRAPHIC_DATA])"
type input "[GEOGRAPHIC_DATA] (AXD)"
click at [912, 168] on div "[DATE]" at bounding box center [939, 166] width 75 height 23
click at [944, 266] on div "7" at bounding box center [946, 268] width 23 height 23
click at [966, 270] on div "8" at bounding box center [969, 268] width 23 height 23
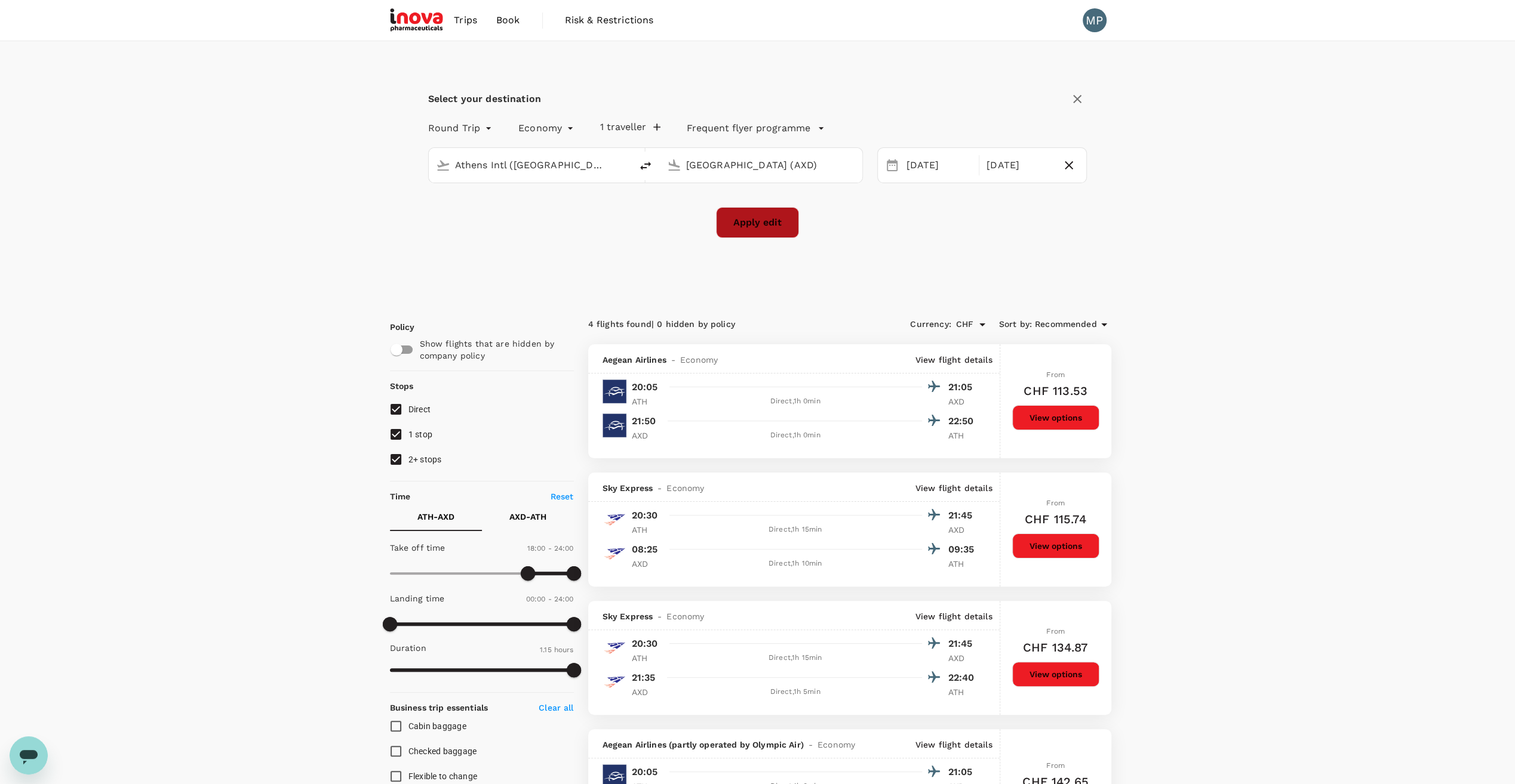
click at [757, 223] on button "Apply edit" at bounding box center [757, 223] width 83 height 31
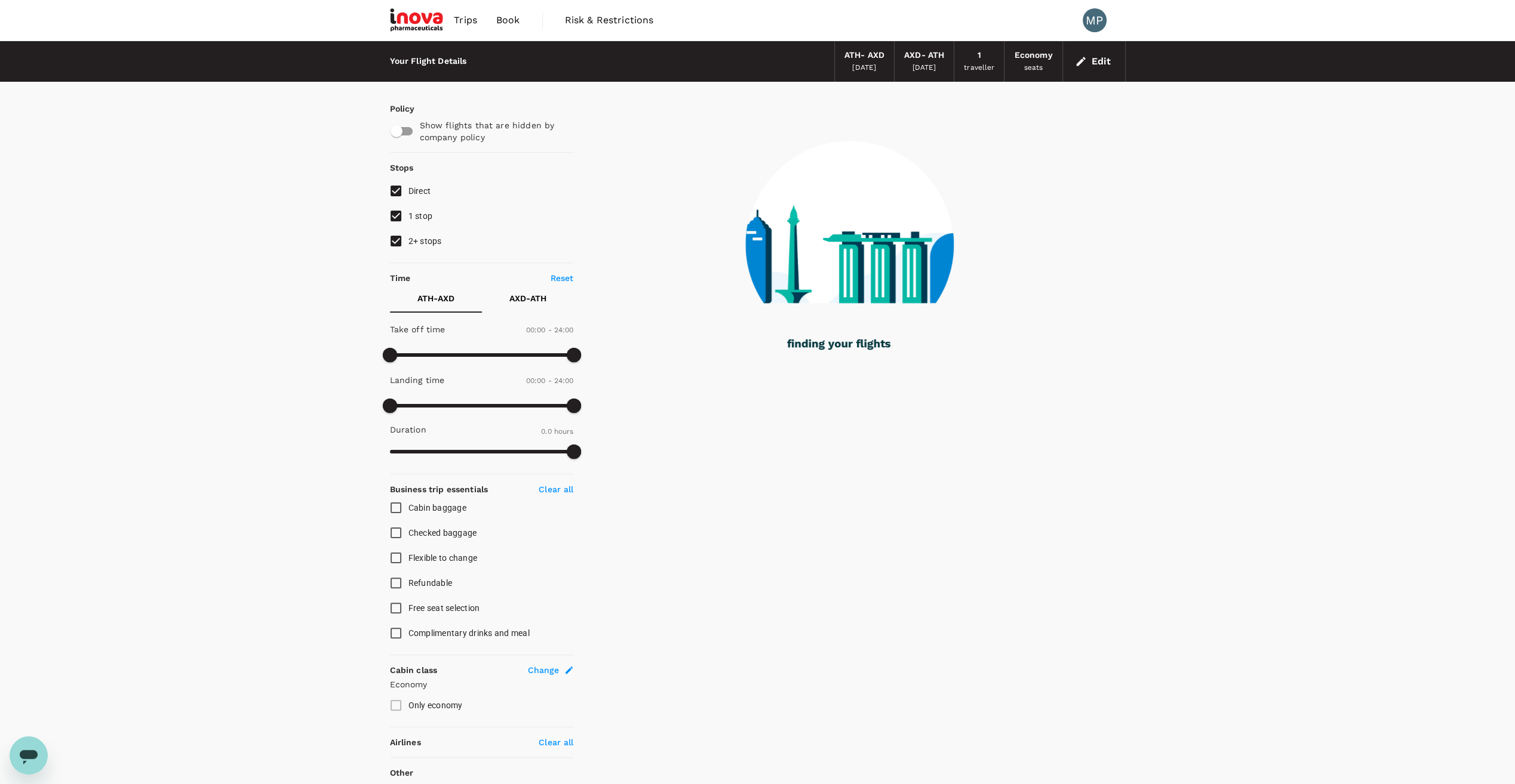
checkbox input "true"
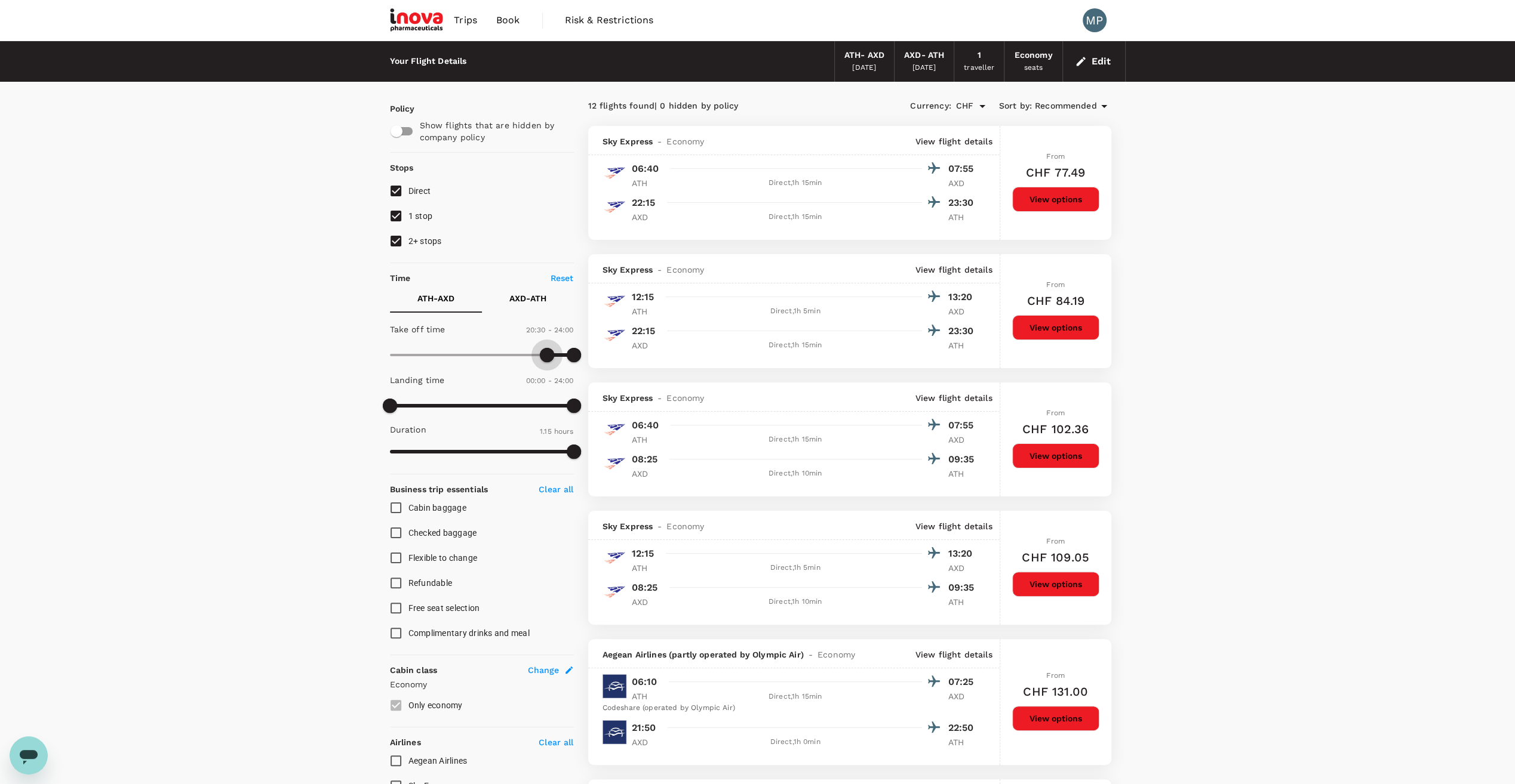
type input "900"
drag, startPoint x: 395, startPoint y: 356, endPoint x: 505, endPoint y: 369, distance: 110.8
click at [505, 369] on div "Take off time 15:00 - 24:00 Landing time 00:00 - 24:00 Duration 1.15 hours" at bounding box center [479, 391] width 189 height 148
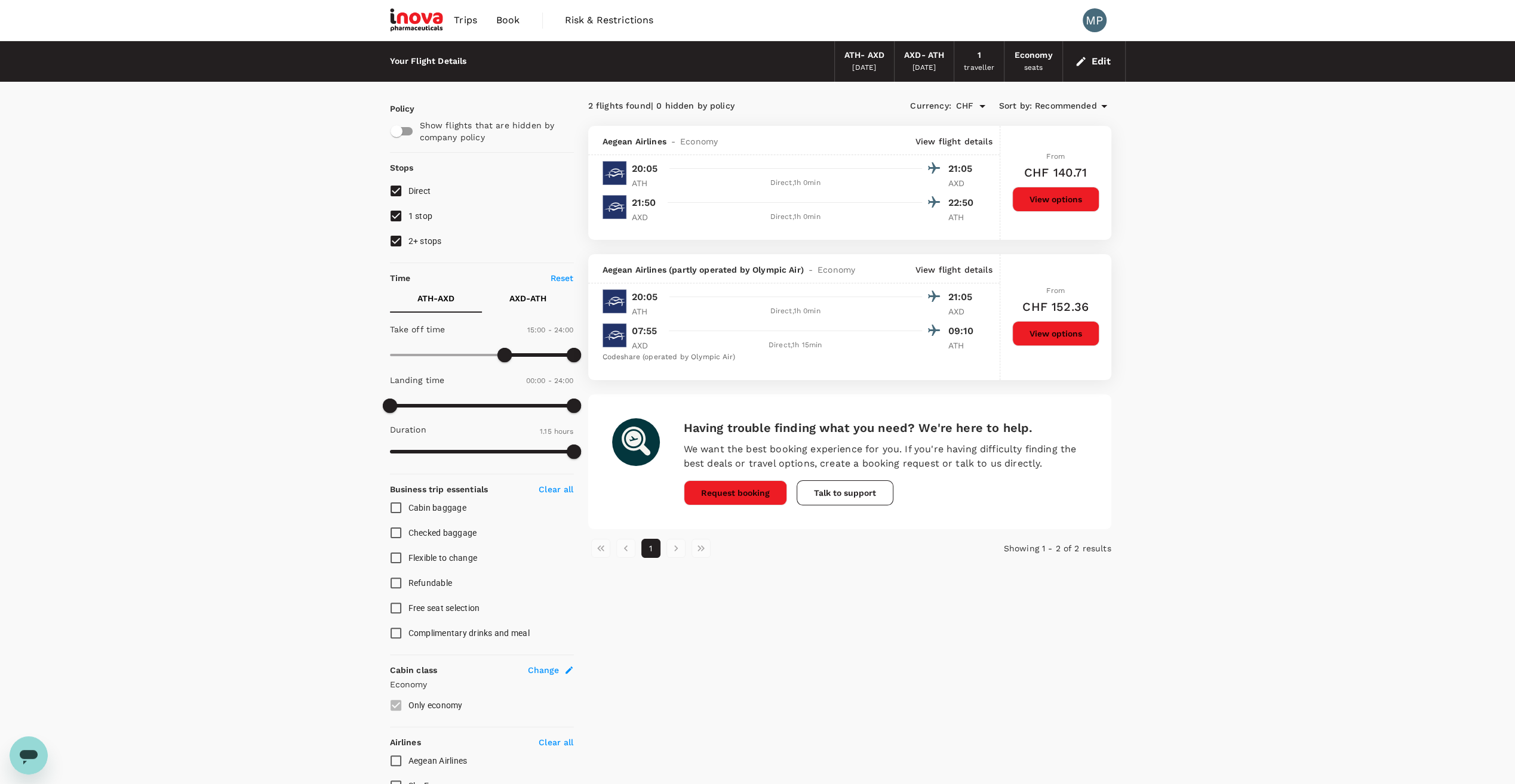
click at [936, 144] on p "View flight details" at bounding box center [954, 141] width 77 height 12
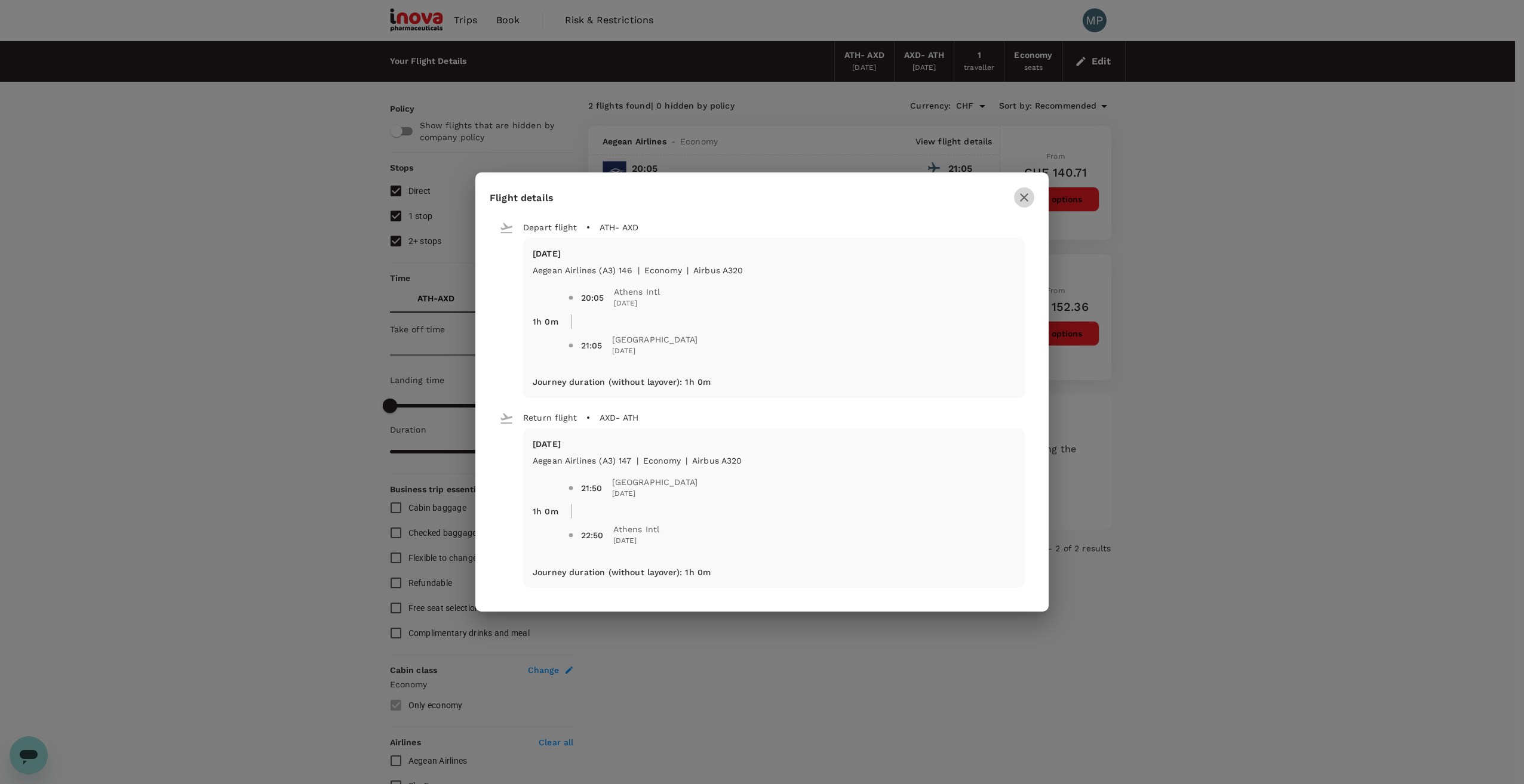
click at [1024, 196] on icon "button" at bounding box center [1024, 198] width 14 height 14
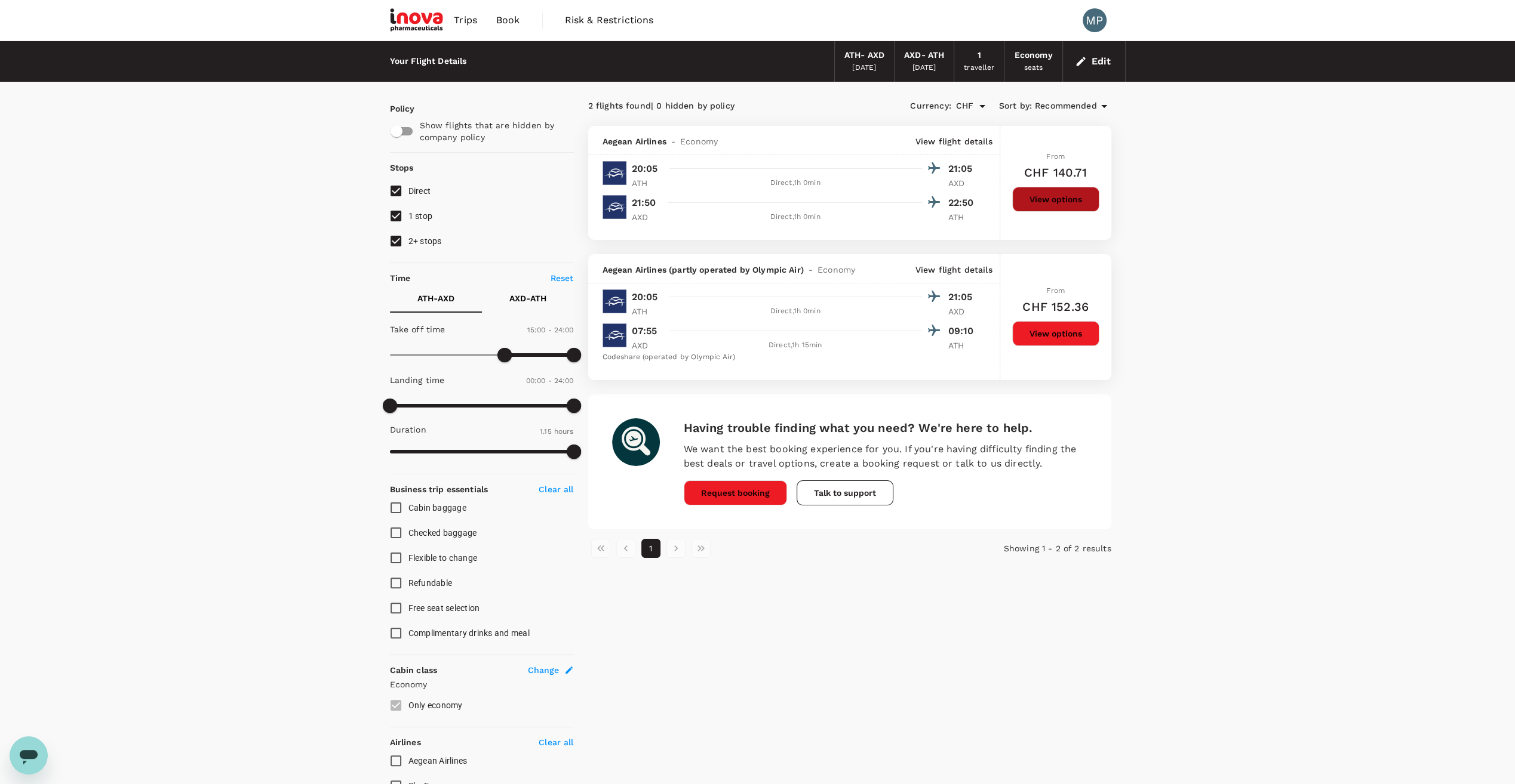
click at [1056, 207] on button "View options" at bounding box center [1055, 199] width 87 height 25
